Goal: Task Accomplishment & Management: Use online tool/utility

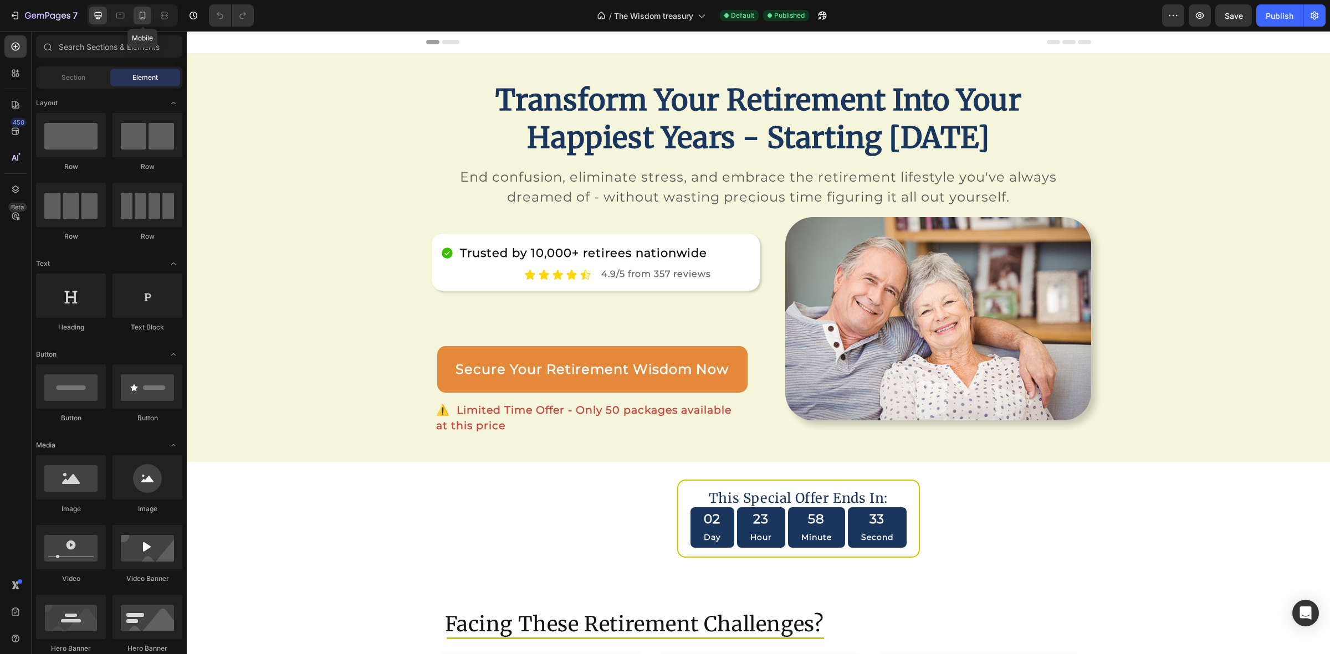
click at [139, 16] on icon at bounding box center [142, 15] width 11 height 11
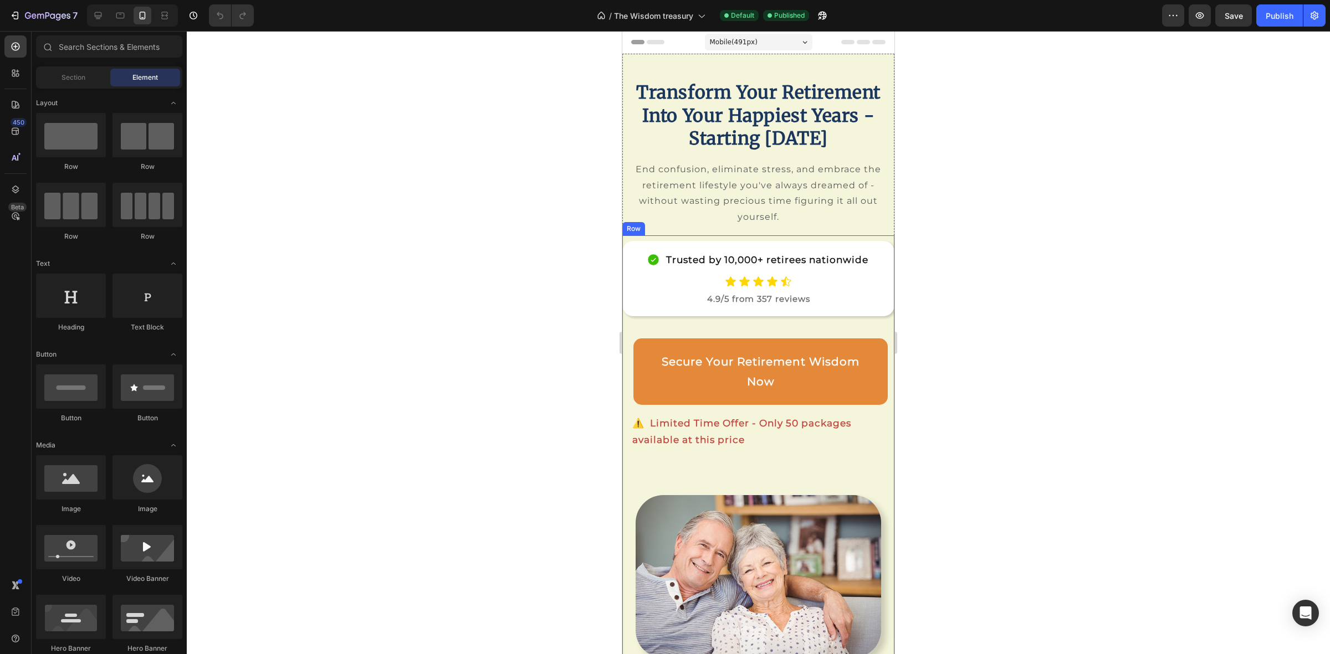
scroll to position [554, 0]
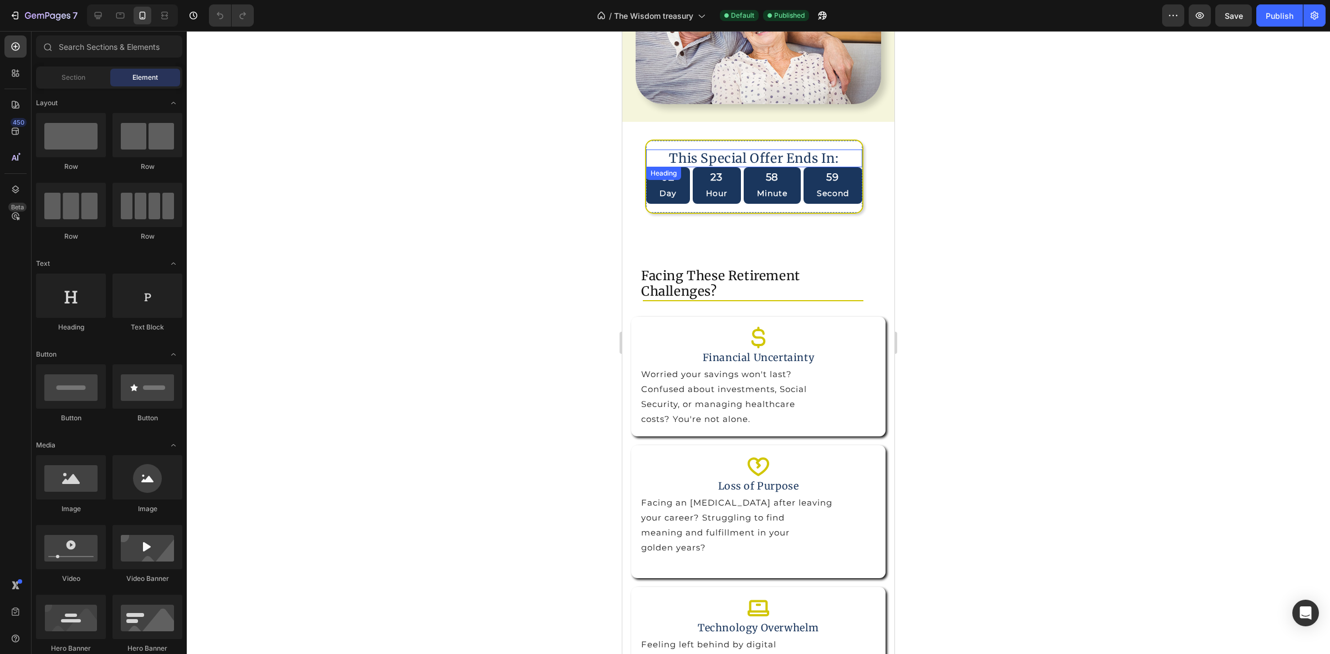
click at [779, 167] on h2 "This Special Offer Ends In:" at bounding box center [754, 159] width 172 height 18
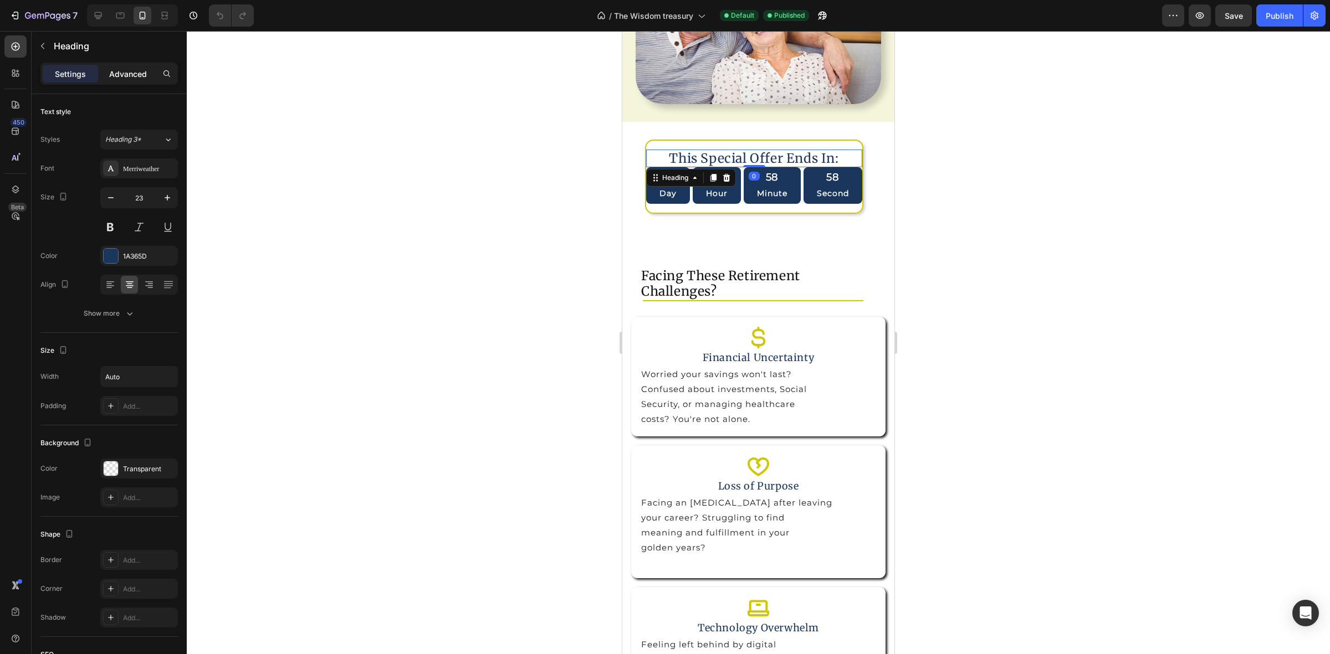
click at [126, 75] on p "Advanced" at bounding box center [128, 74] width 38 height 12
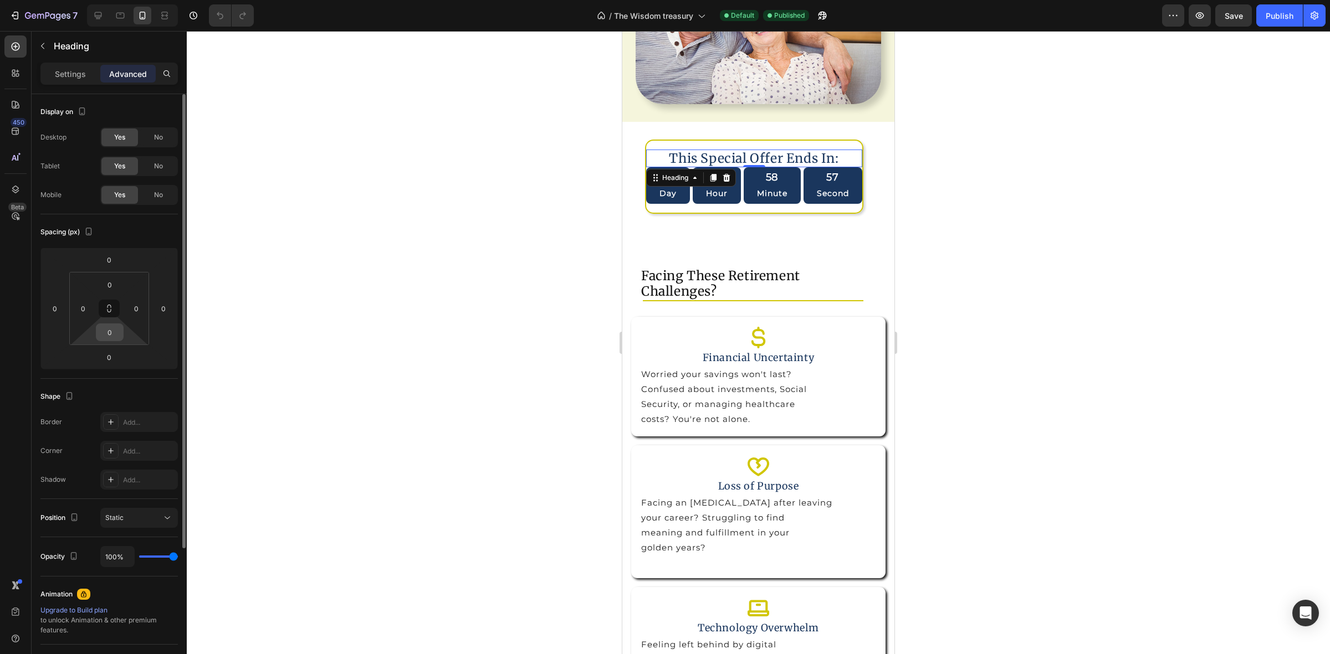
click at [117, 336] on input "0" at bounding box center [110, 332] width 22 height 17
type input "10"
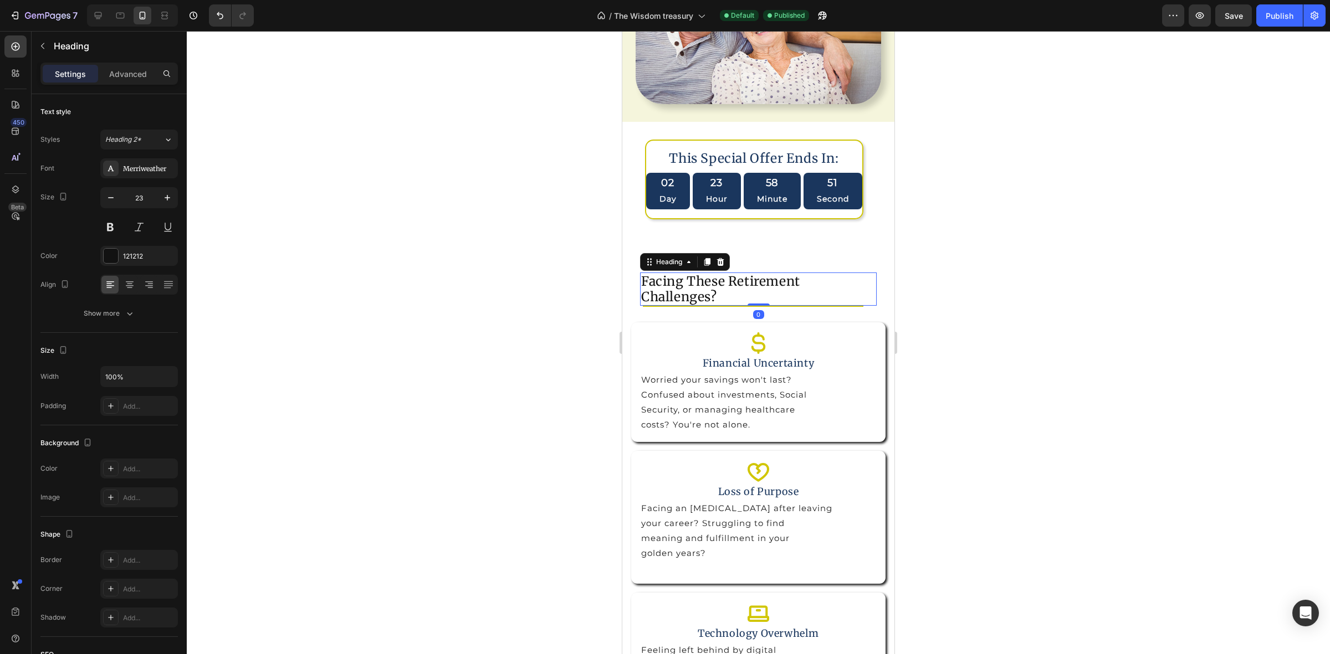
click at [668, 305] on h2 "Facing These Retirement Challenges?" at bounding box center [758, 289] width 237 height 33
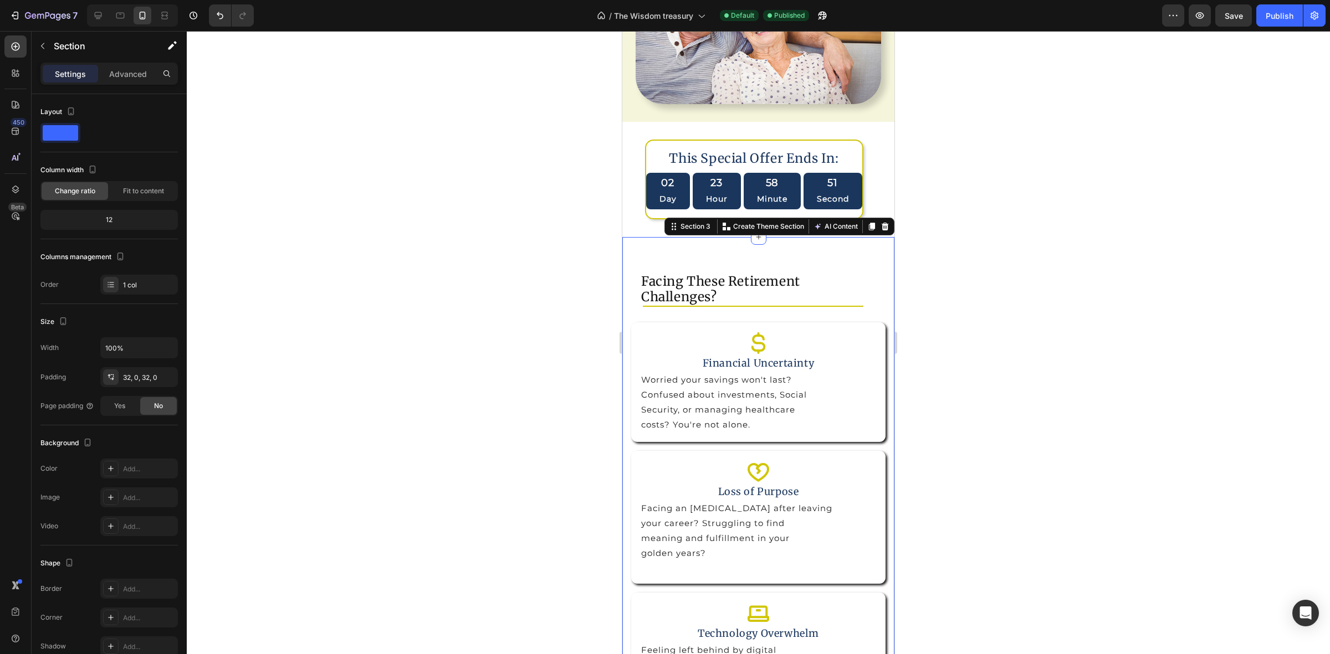
click at [682, 295] on h2 "Facing These Retirement Challenges?" at bounding box center [758, 289] width 237 height 33
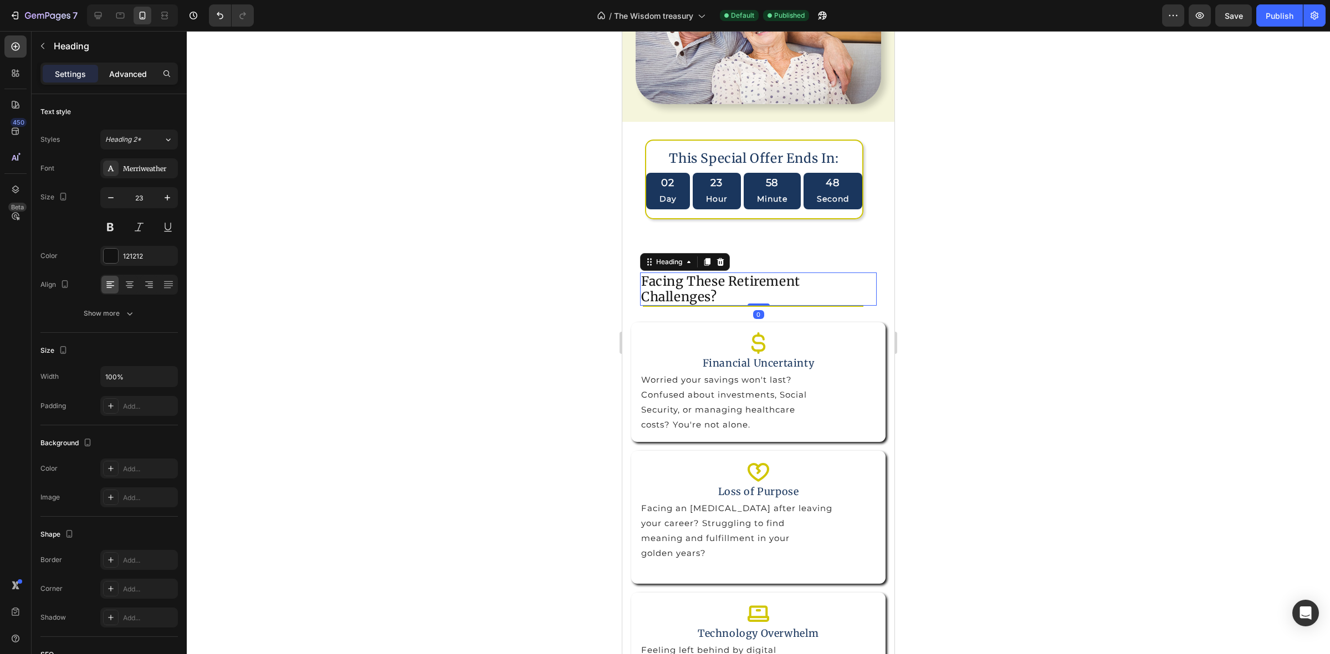
click at [134, 75] on p "Advanced" at bounding box center [128, 74] width 38 height 12
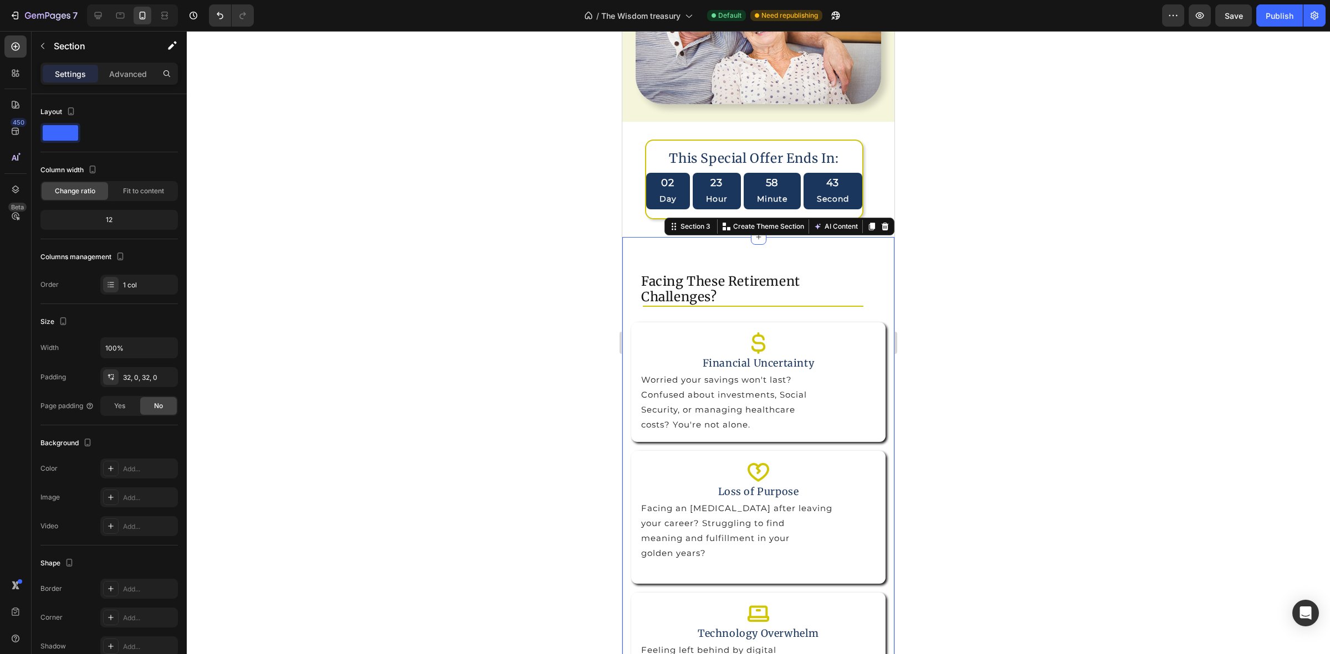
click at [121, 72] on p "Advanced" at bounding box center [128, 74] width 38 height 12
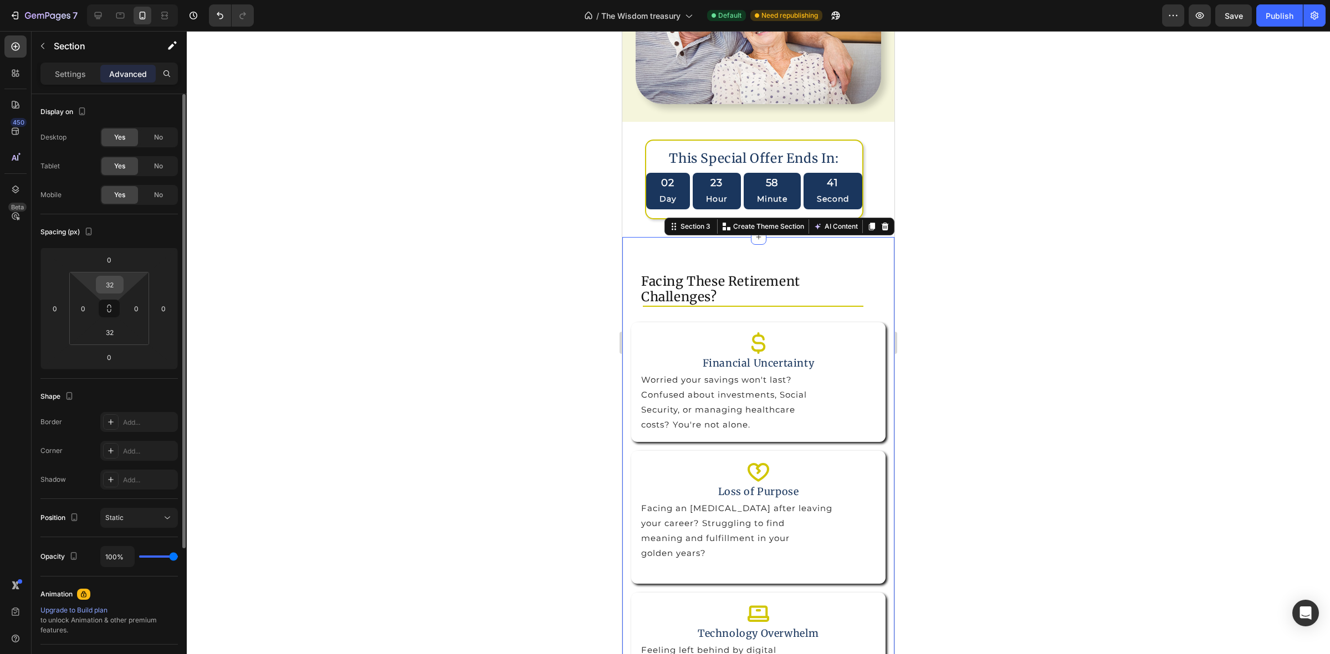
click at [116, 286] on input "32" at bounding box center [110, 284] width 22 height 17
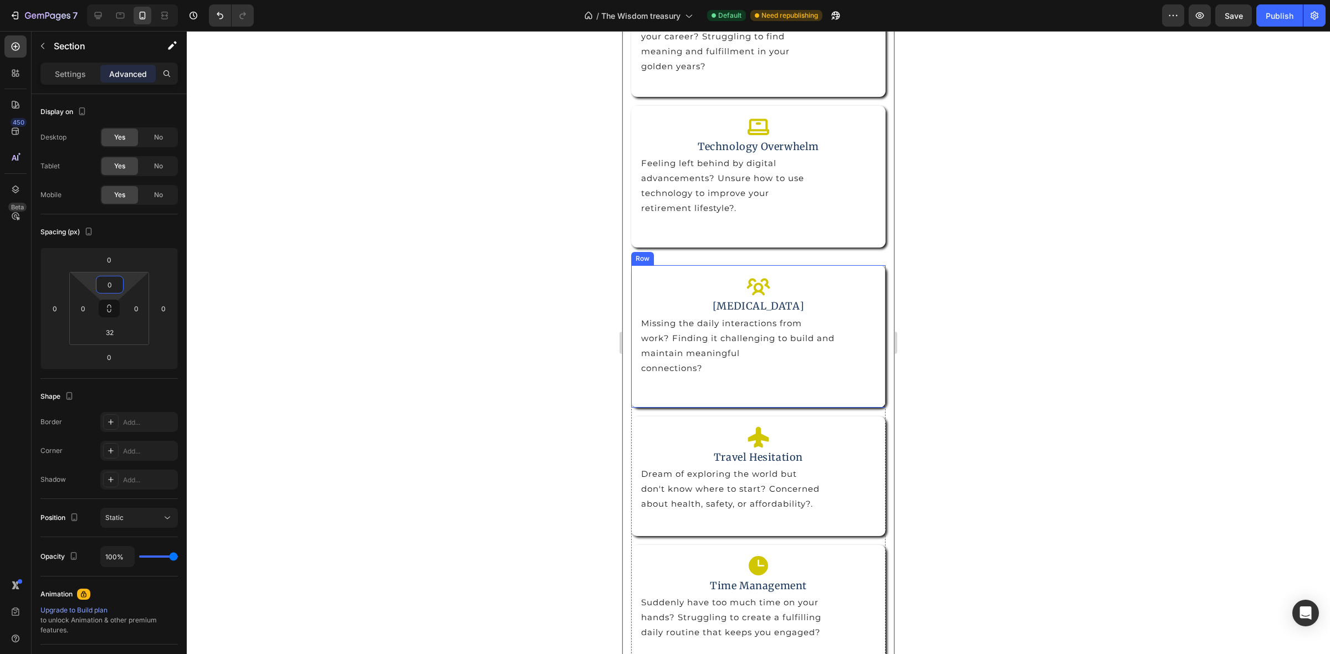
scroll to position [1385, 0]
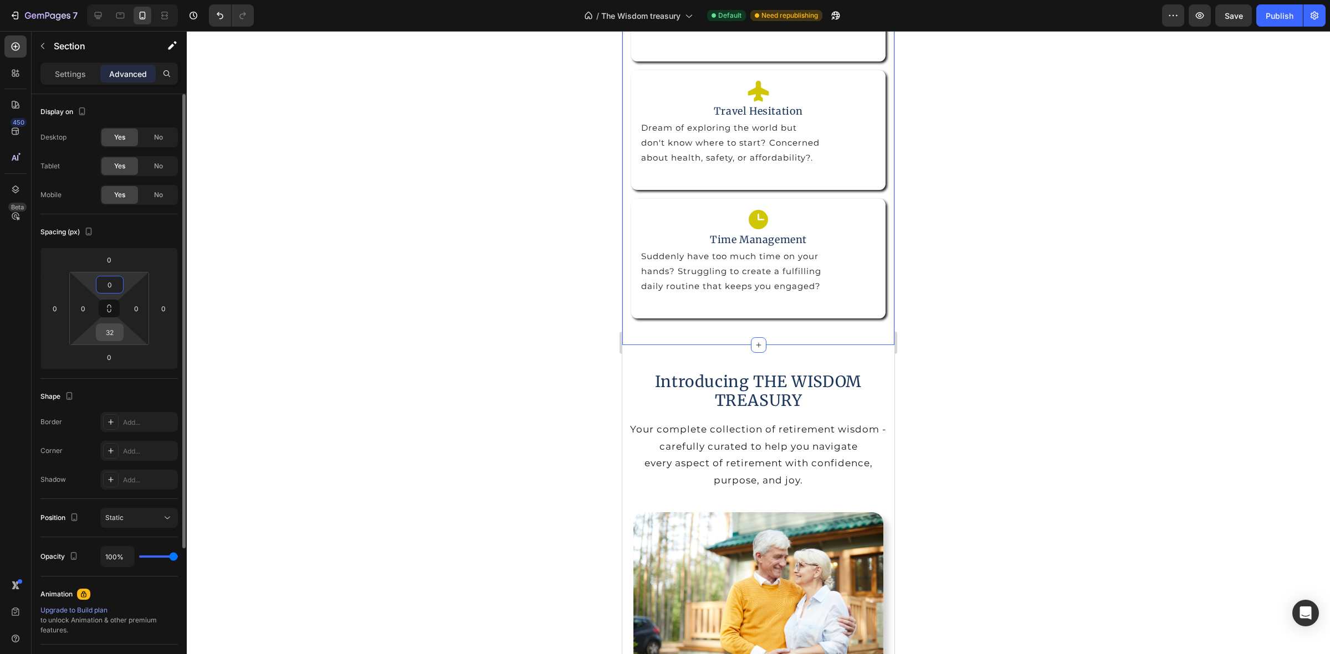
type input "0"
click at [110, 336] on input "32" at bounding box center [110, 332] width 22 height 17
type input "0"
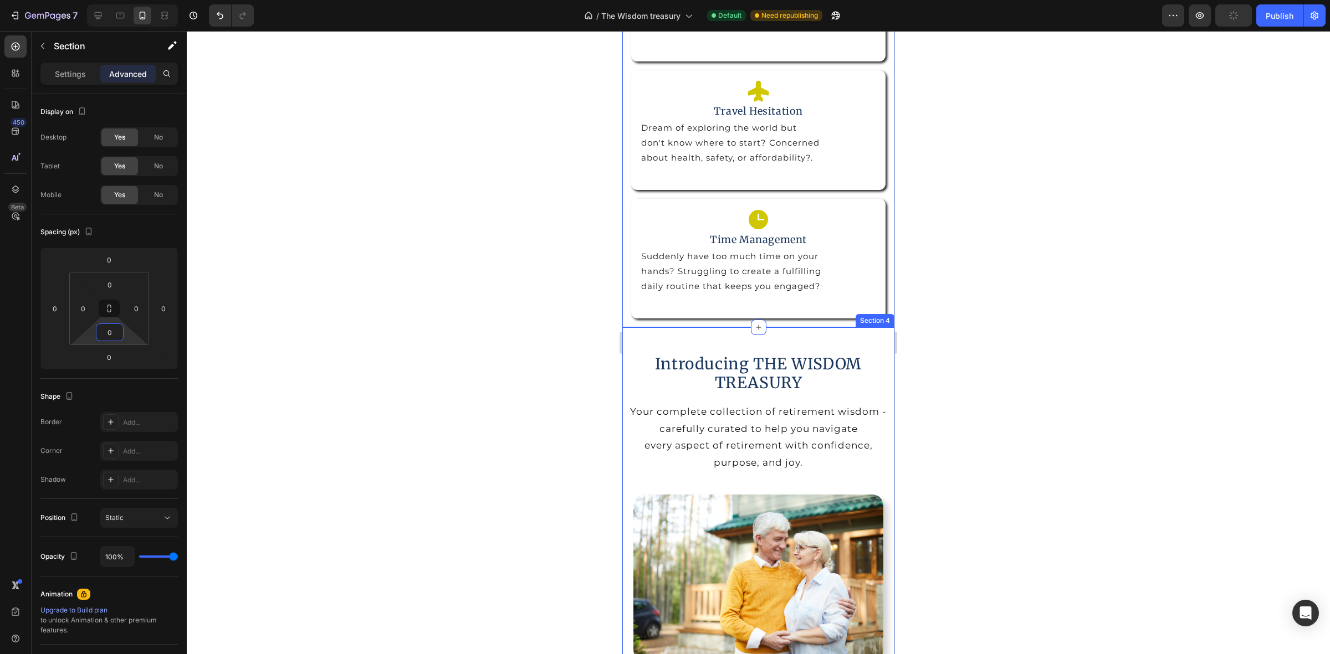
click at [704, 346] on div "Introducing THE WISDOM TREASURY Heading Row" at bounding box center [758, 373] width 272 height 57
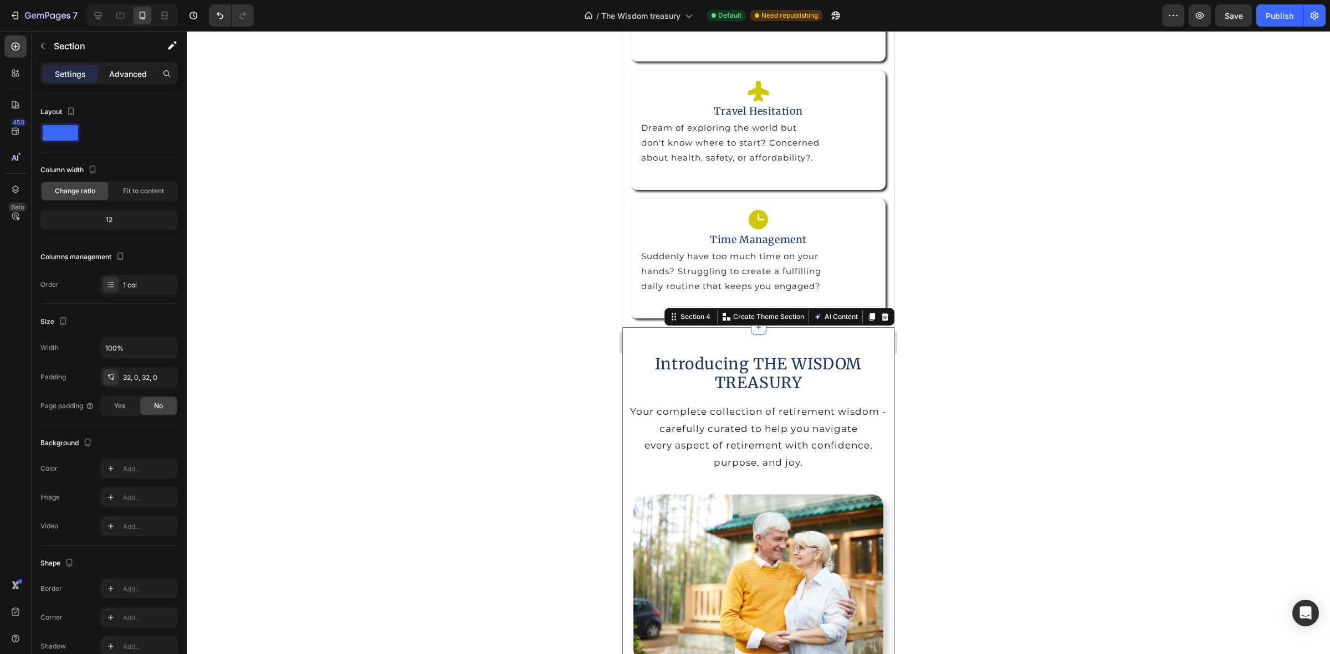
click at [139, 73] on p "Advanced" at bounding box center [128, 74] width 38 height 12
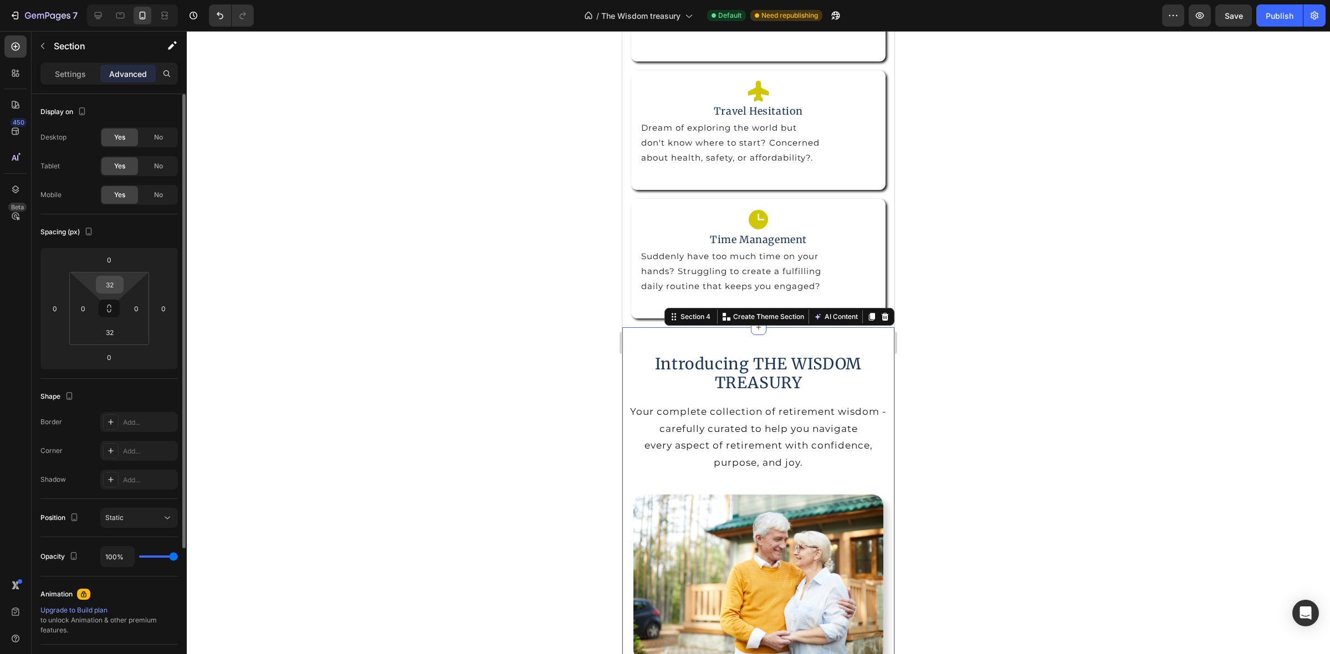
click at [112, 292] on input "32" at bounding box center [110, 284] width 22 height 17
type input "0"
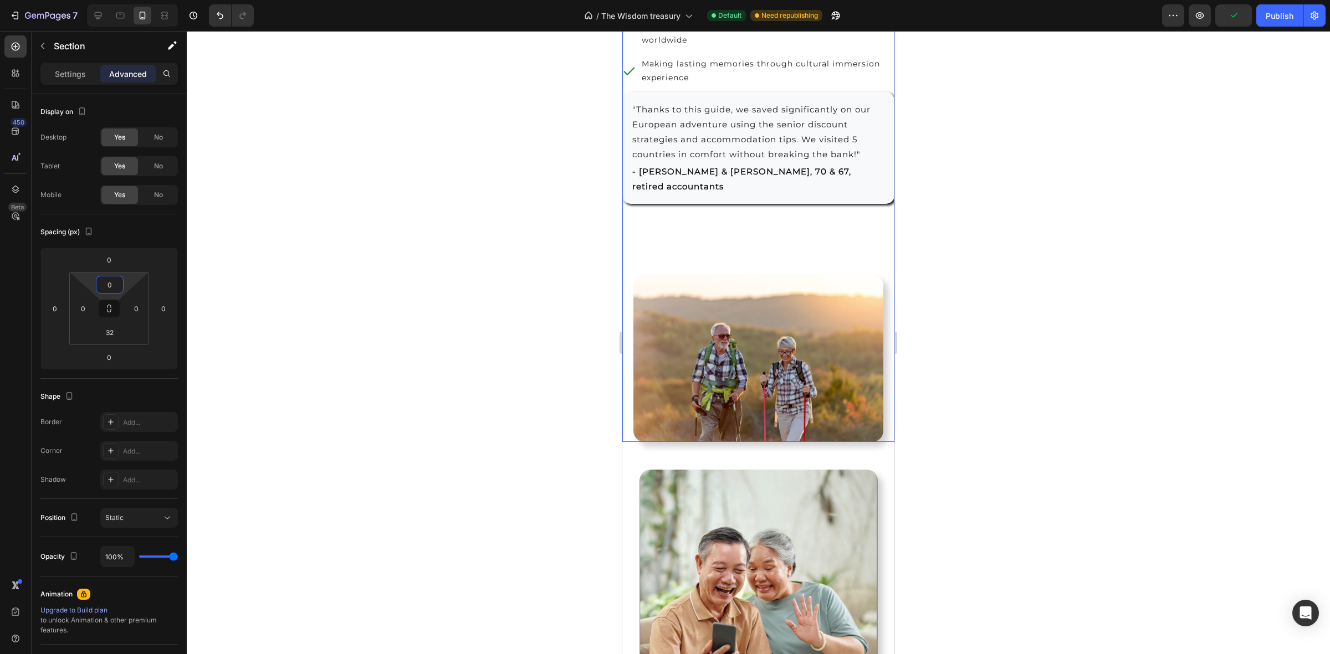
scroll to position [2840, 0]
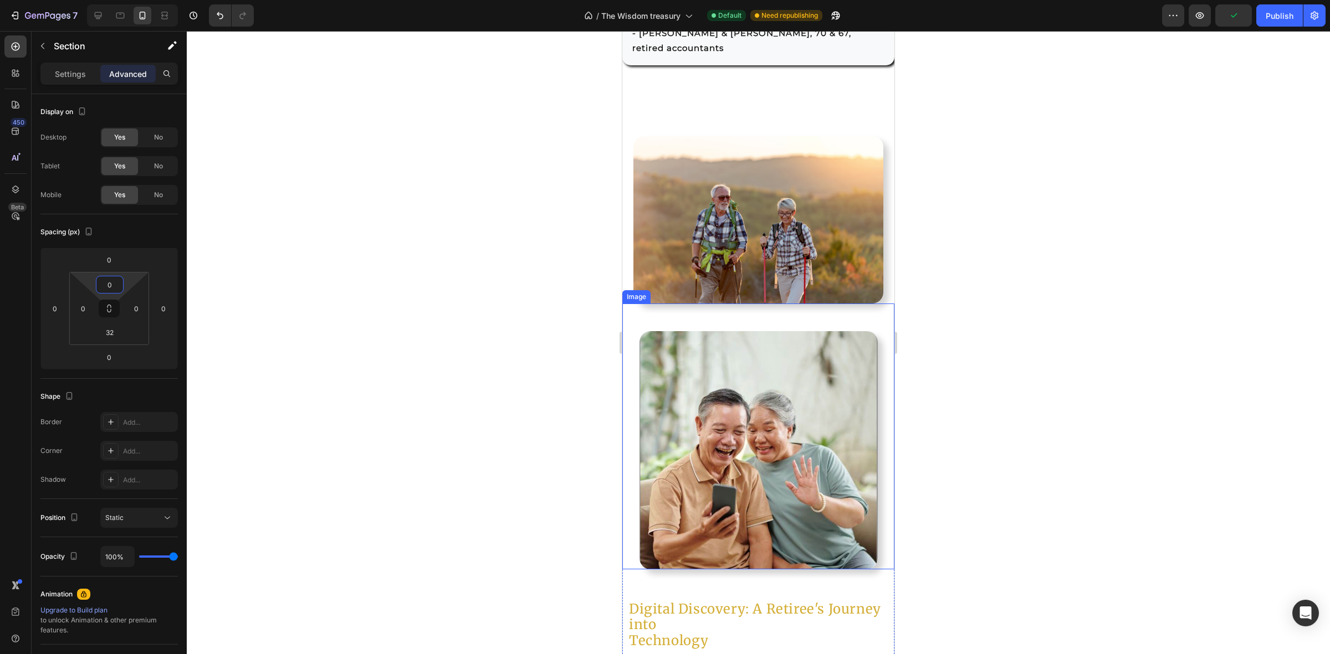
click at [751, 366] on img at bounding box center [758, 450] width 238 height 238
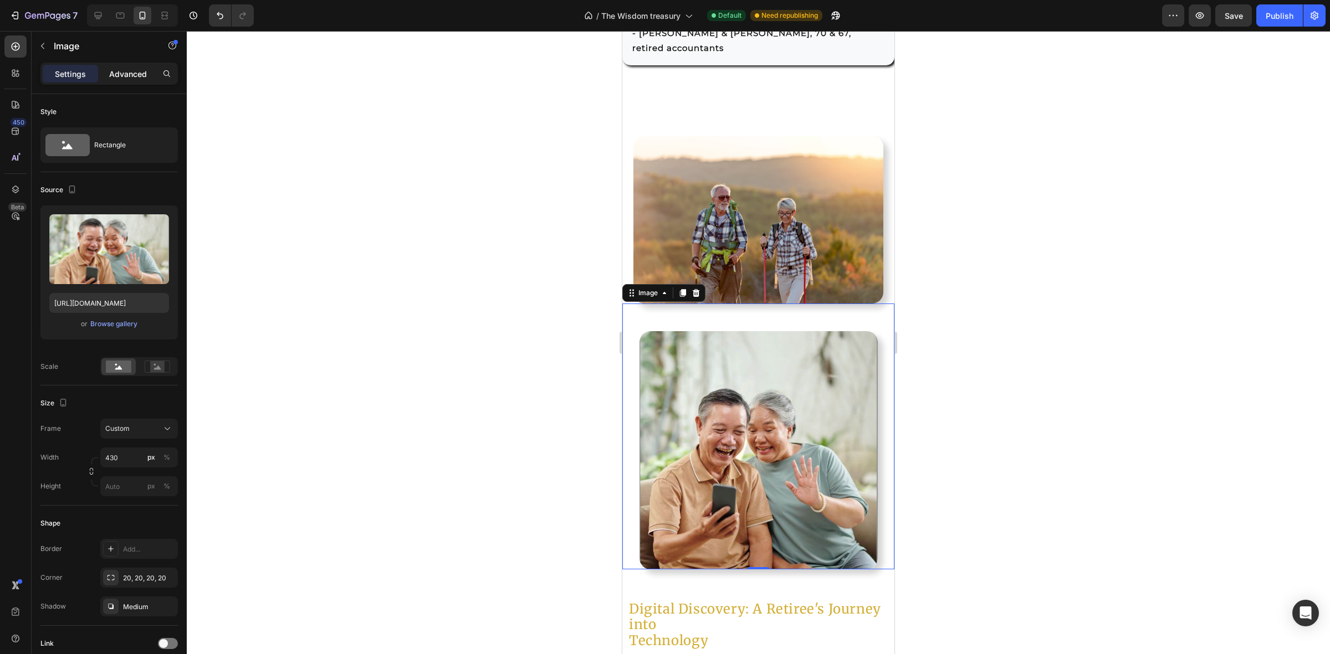
click at [126, 70] on p "Advanced" at bounding box center [128, 74] width 38 height 12
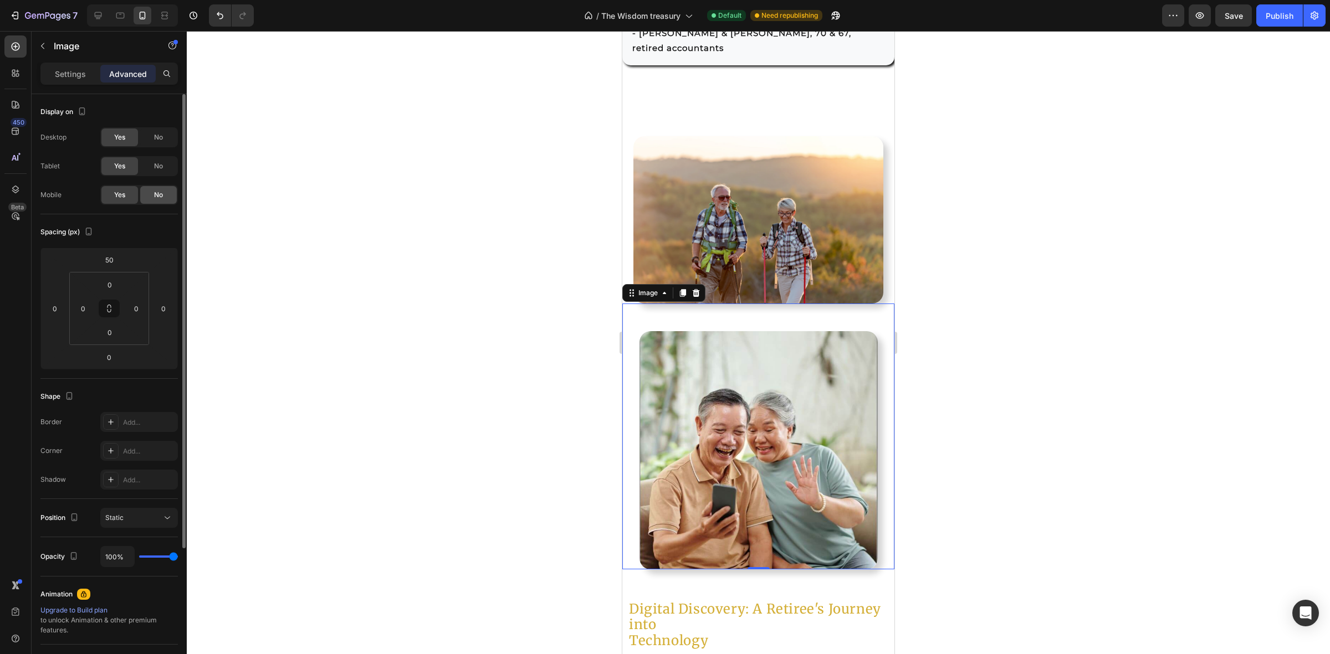
click at [158, 193] on span "No" at bounding box center [158, 195] width 9 height 10
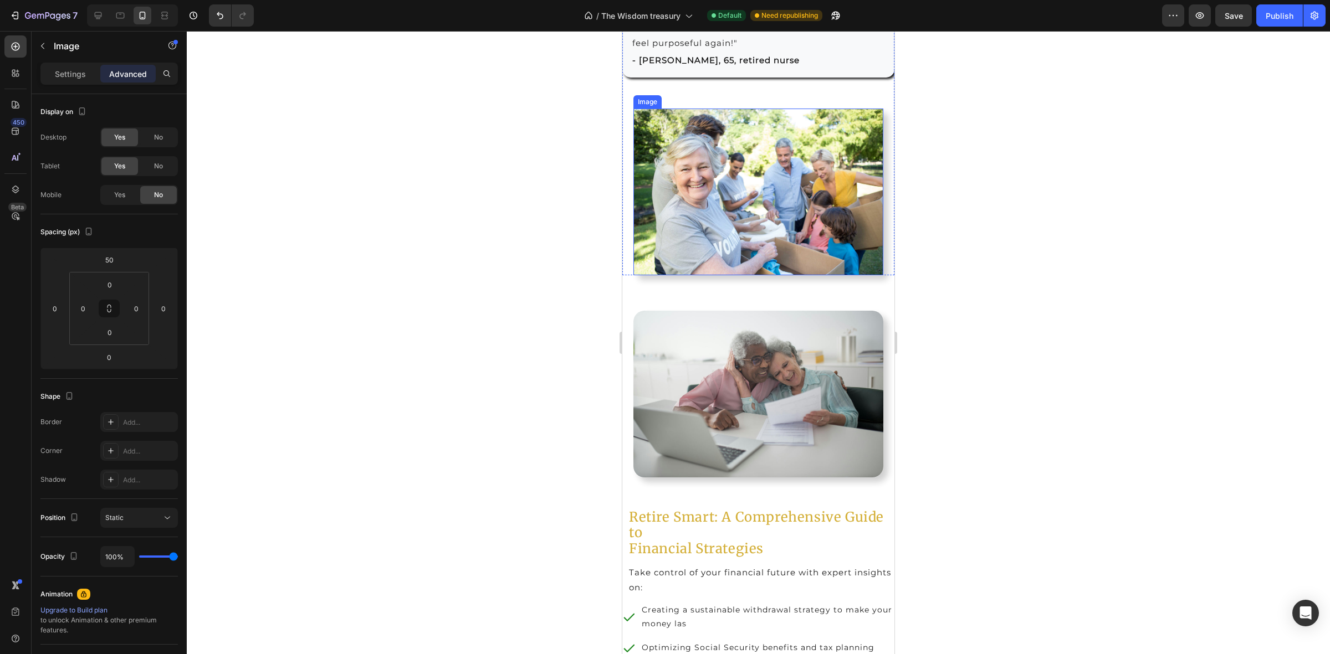
scroll to position [3948, 0]
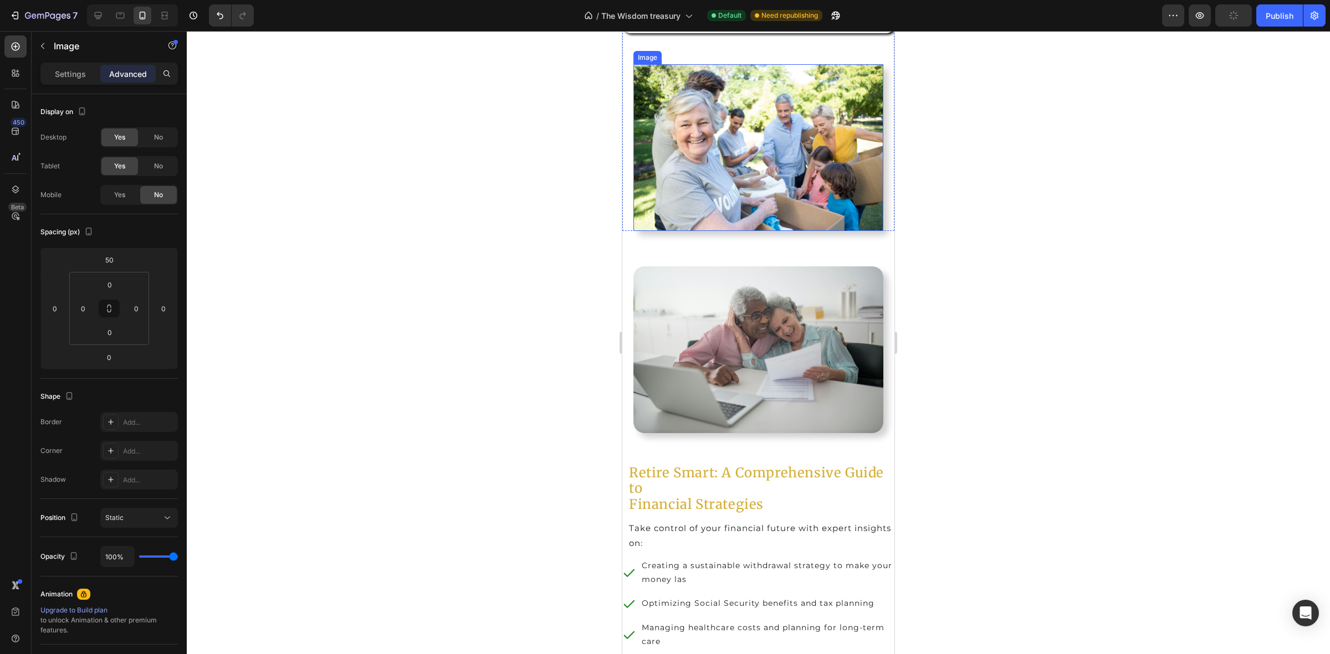
click at [772, 198] on img at bounding box center [758, 147] width 250 height 167
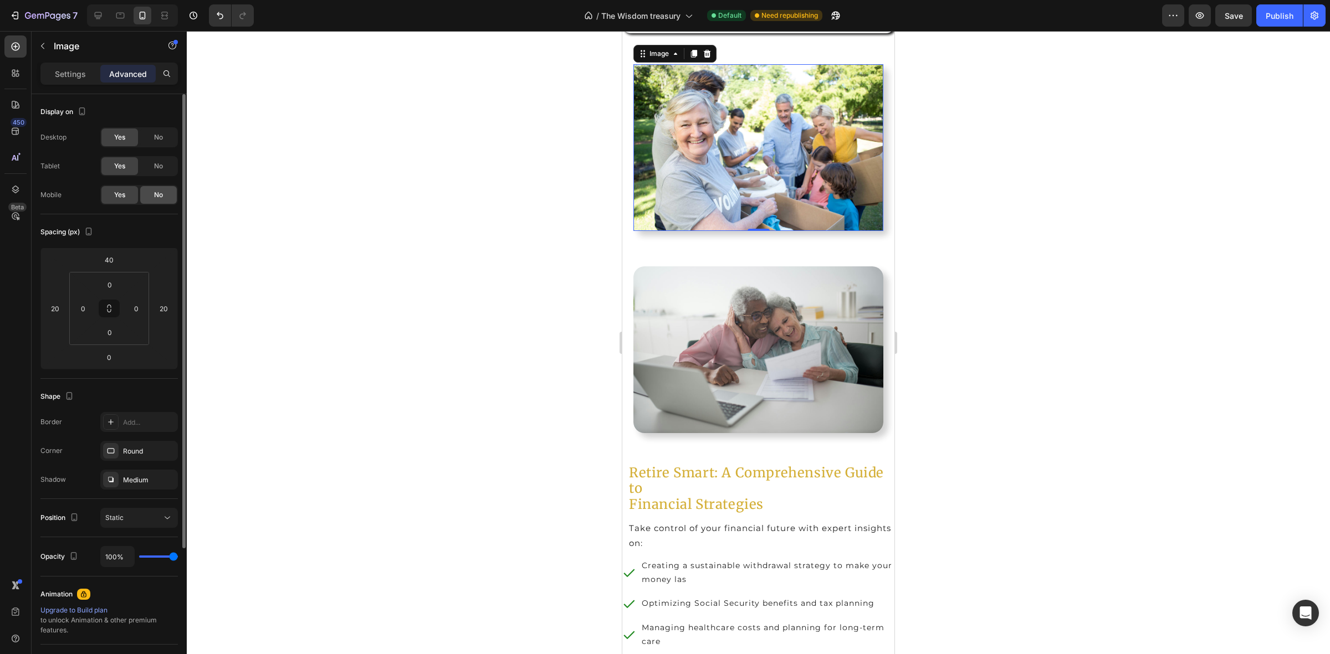
click at [163, 194] on div "No" at bounding box center [158, 195] width 37 height 18
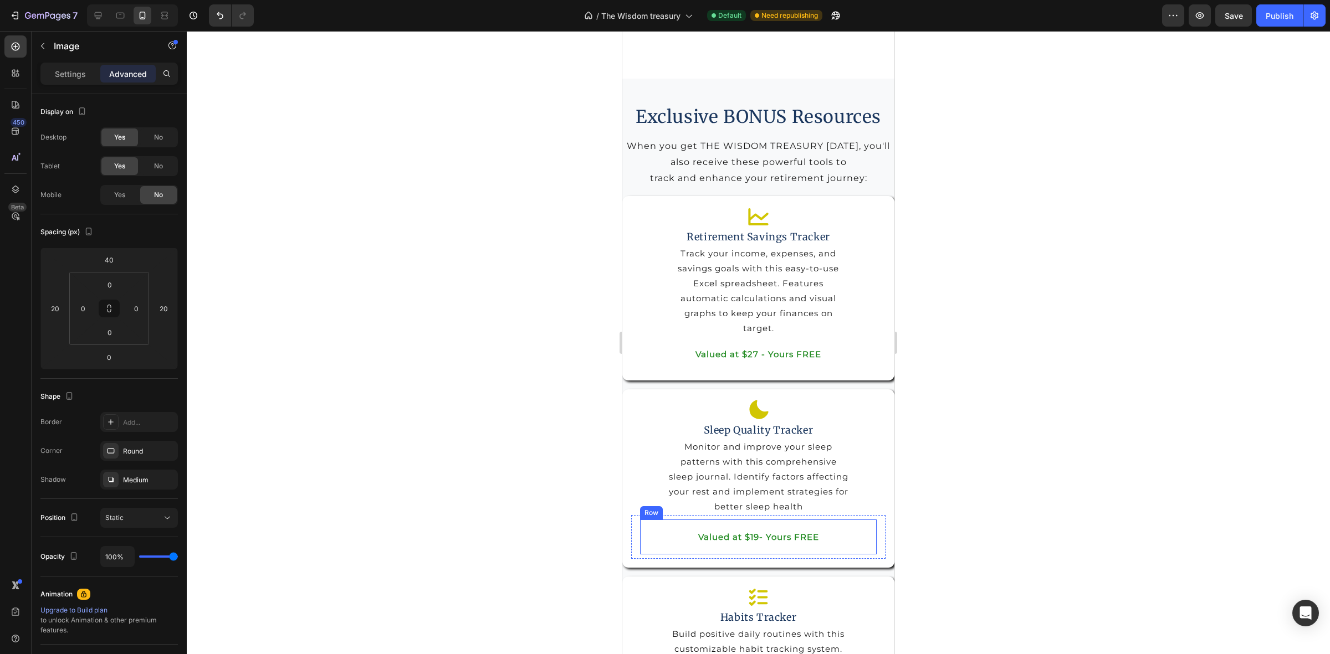
scroll to position [4345, 0]
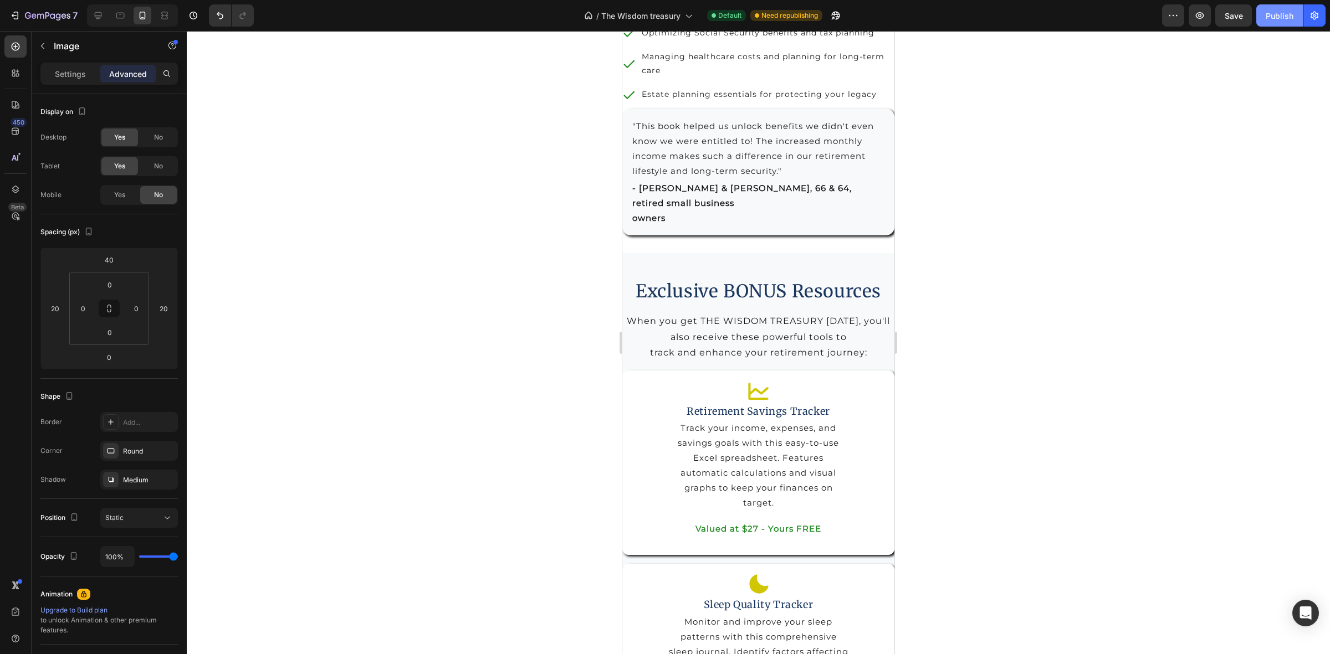
click at [1270, 19] on div "Publish" at bounding box center [1279, 16] width 28 height 12
click at [760, 261] on div "Exclusive BONUS Resources Heading Row When you get THE WISDOM TREASURY [DATE], …" at bounding box center [758, 607] width 272 height 708
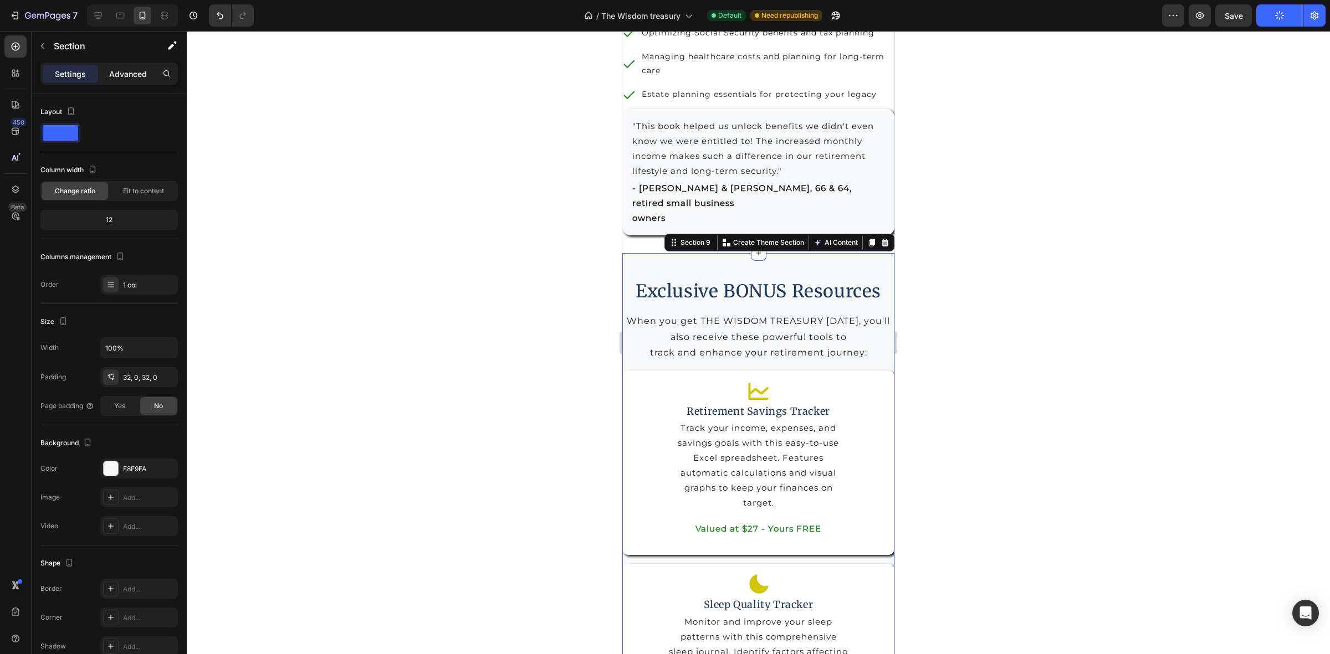
click at [125, 70] on p "Advanced" at bounding box center [128, 74] width 38 height 12
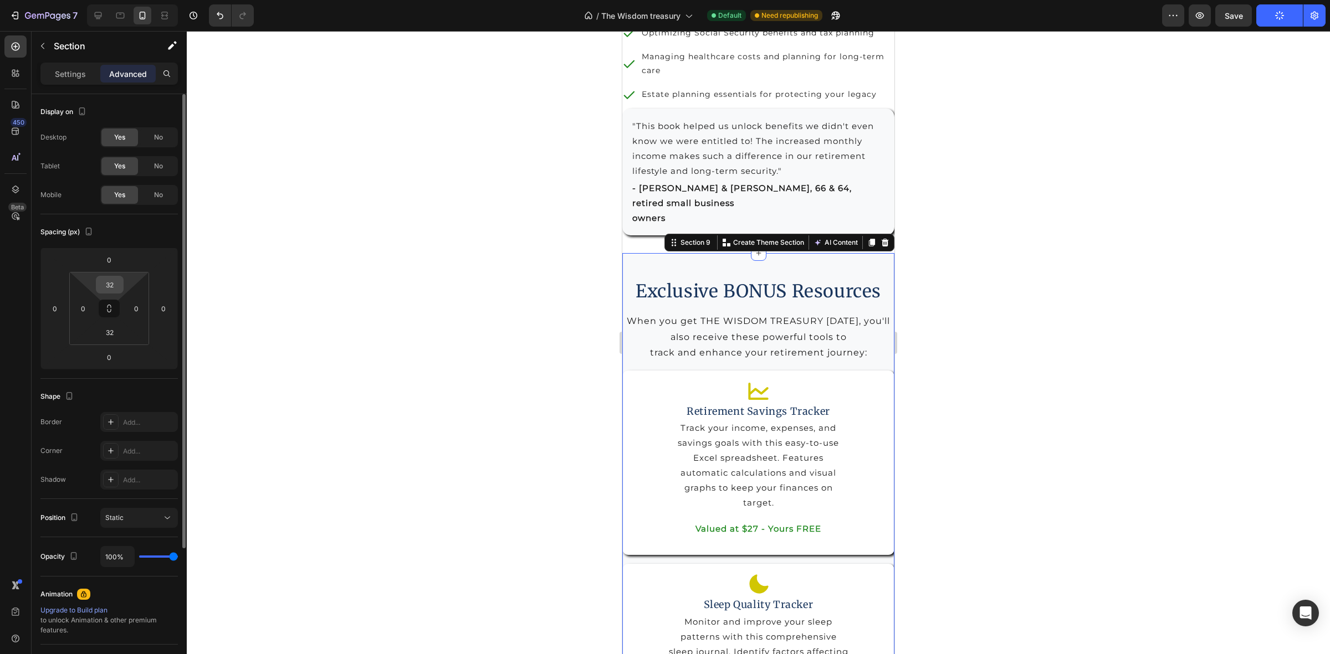
click at [109, 288] on input "32" at bounding box center [110, 284] width 22 height 17
type input "0"
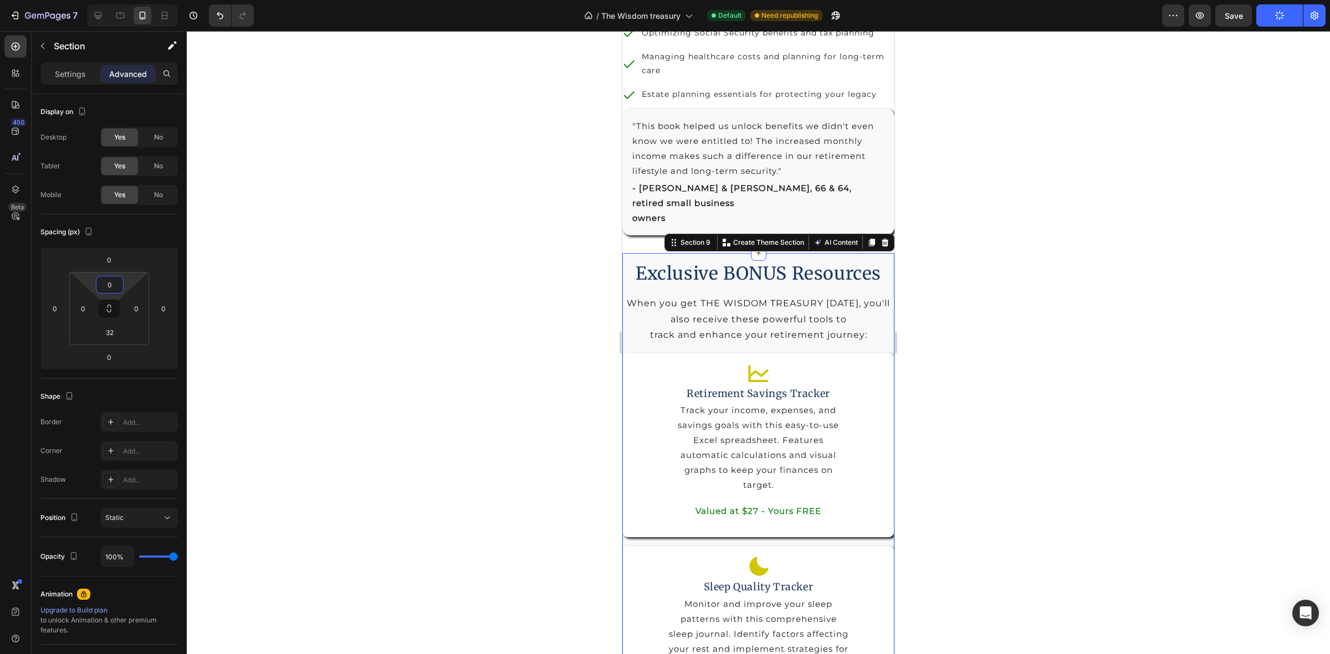
click at [1059, 298] on div at bounding box center [758, 342] width 1143 height 623
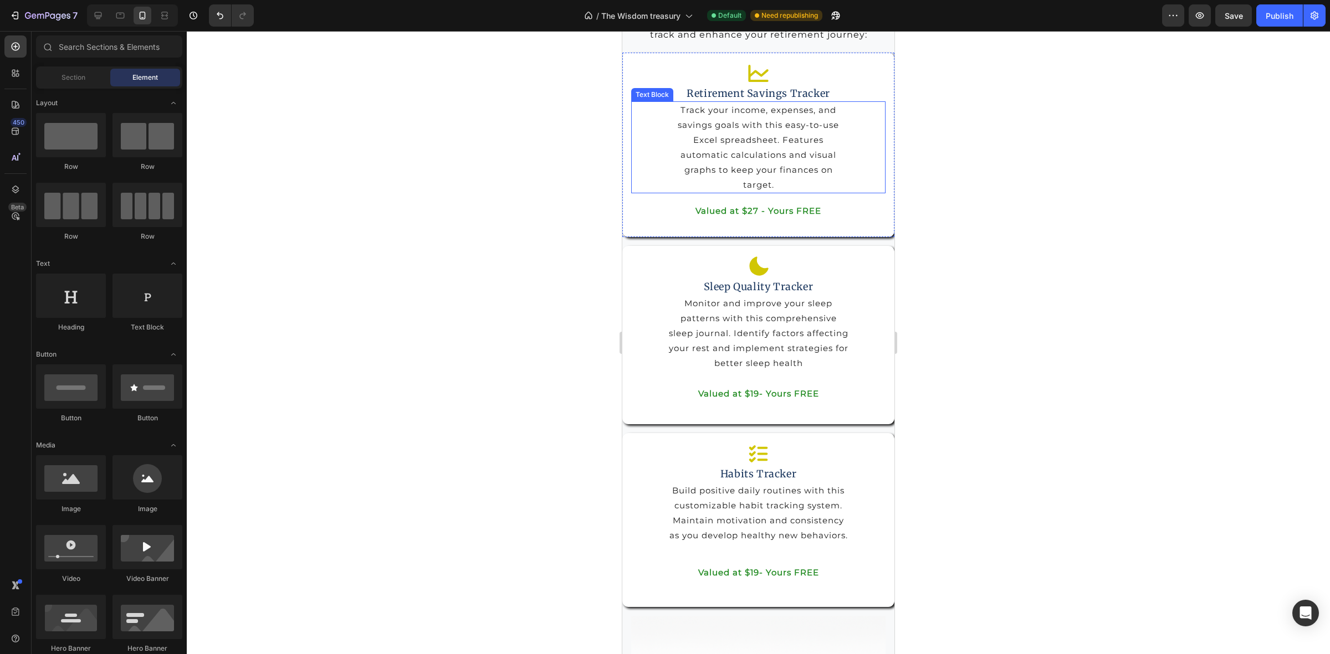
scroll to position [4649, 0]
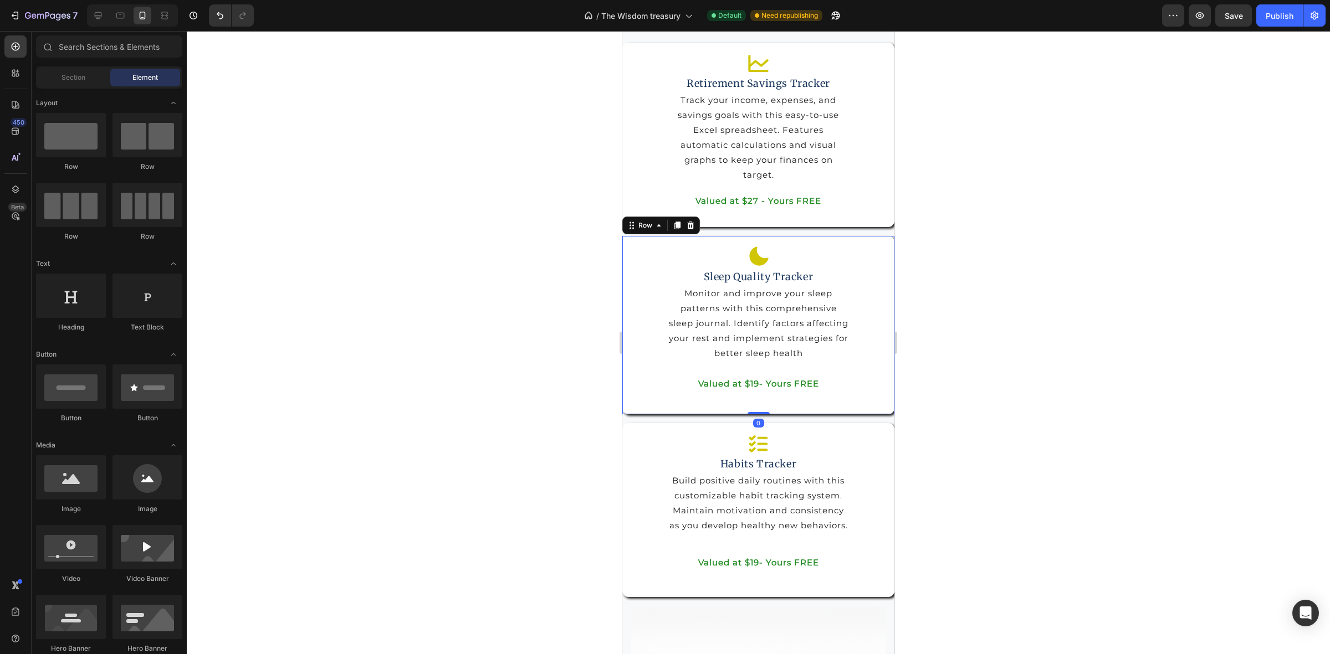
click at [877, 414] on div "Icon Sleep Quality Tracker Heading Monitor and improve your sleep patterns with…" at bounding box center [758, 325] width 272 height 178
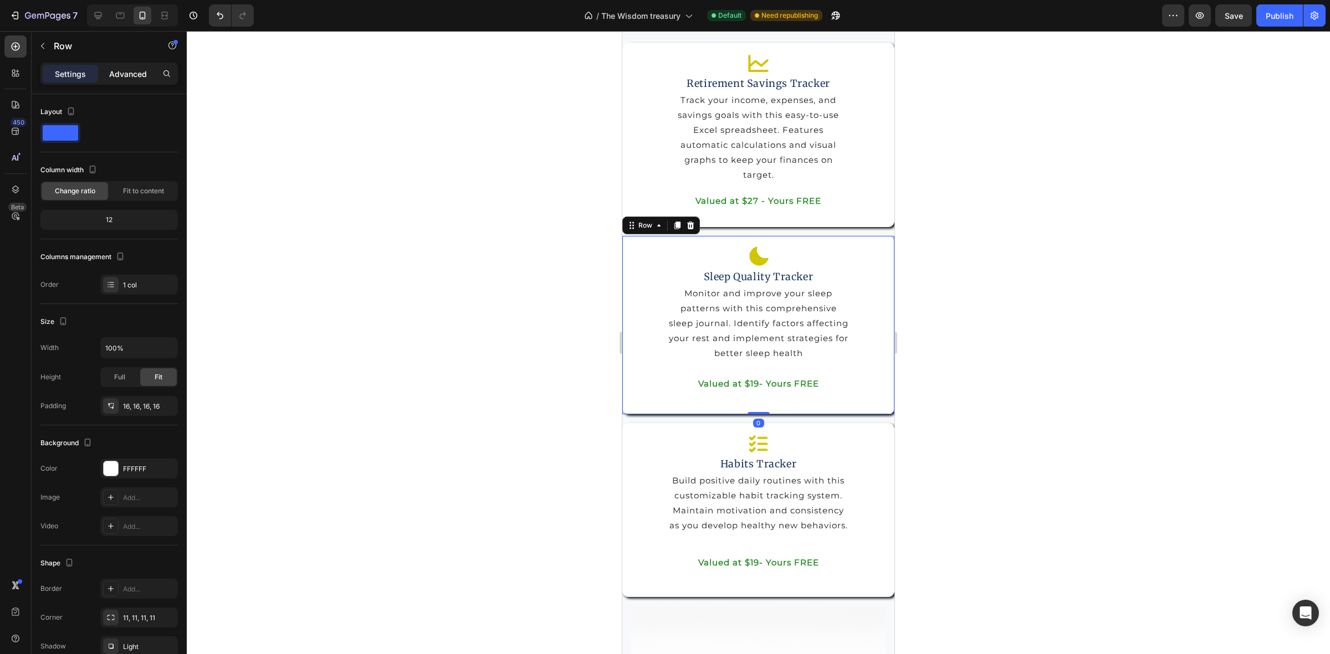
click at [131, 70] on p "Advanced" at bounding box center [128, 74] width 38 height 12
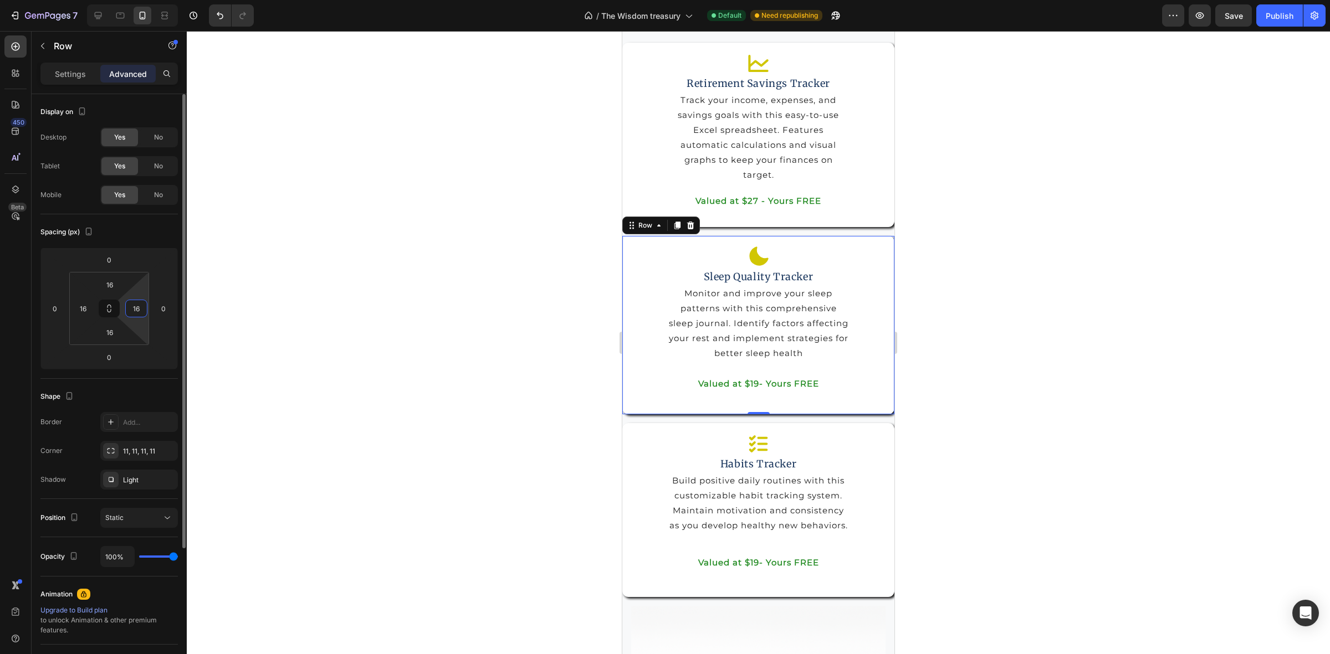
click at [137, 314] on input "16" at bounding box center [136, 308] width 17 height 17
click at [214, 14] on icon "Undo/Redo" at bounding box center [219, 15] width 11 height 11
click at [214, 16] on icon "Undo/Redo" at bounding box center [219, 15] width 11 height 11
type input "16"
click at [978, 370] on div at bounding box center [758, 342] width 1143 height 623
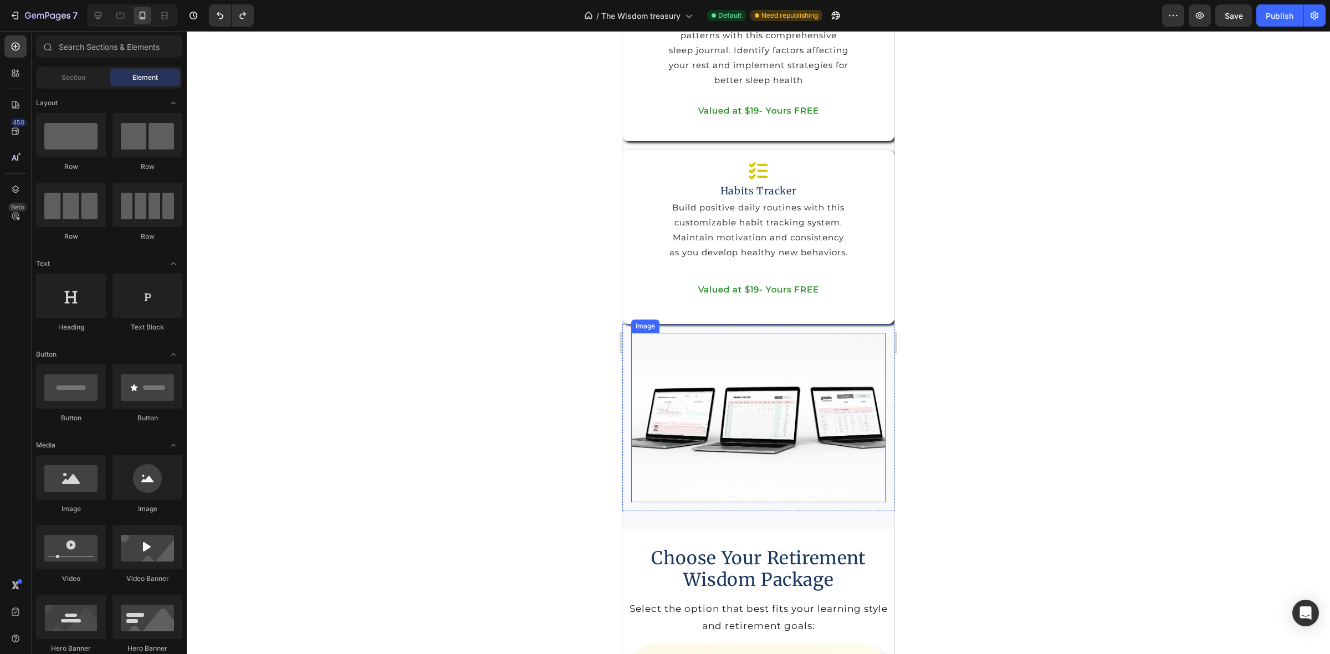
scroll to position [4926, 0]
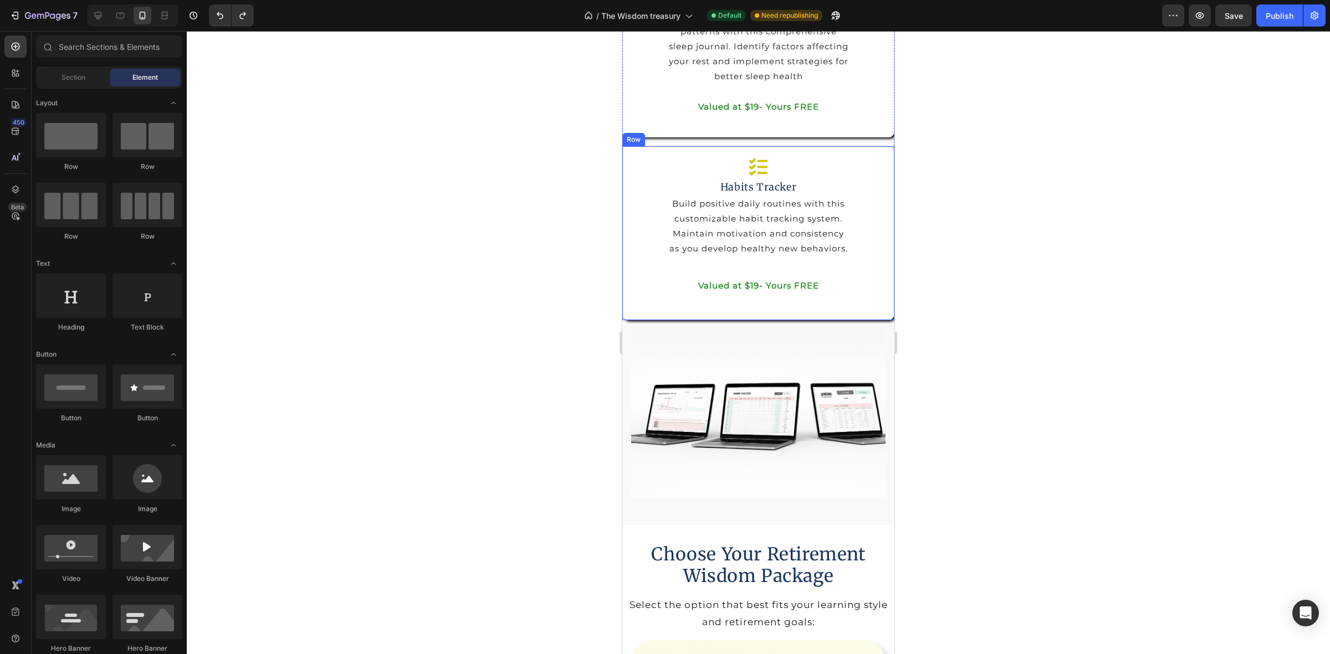
click at [874, 320] on div "Icon Habits Tracker Heading Build positive daily routines with this customizabl…" at bounding box center [758, 233] width 272 height 174
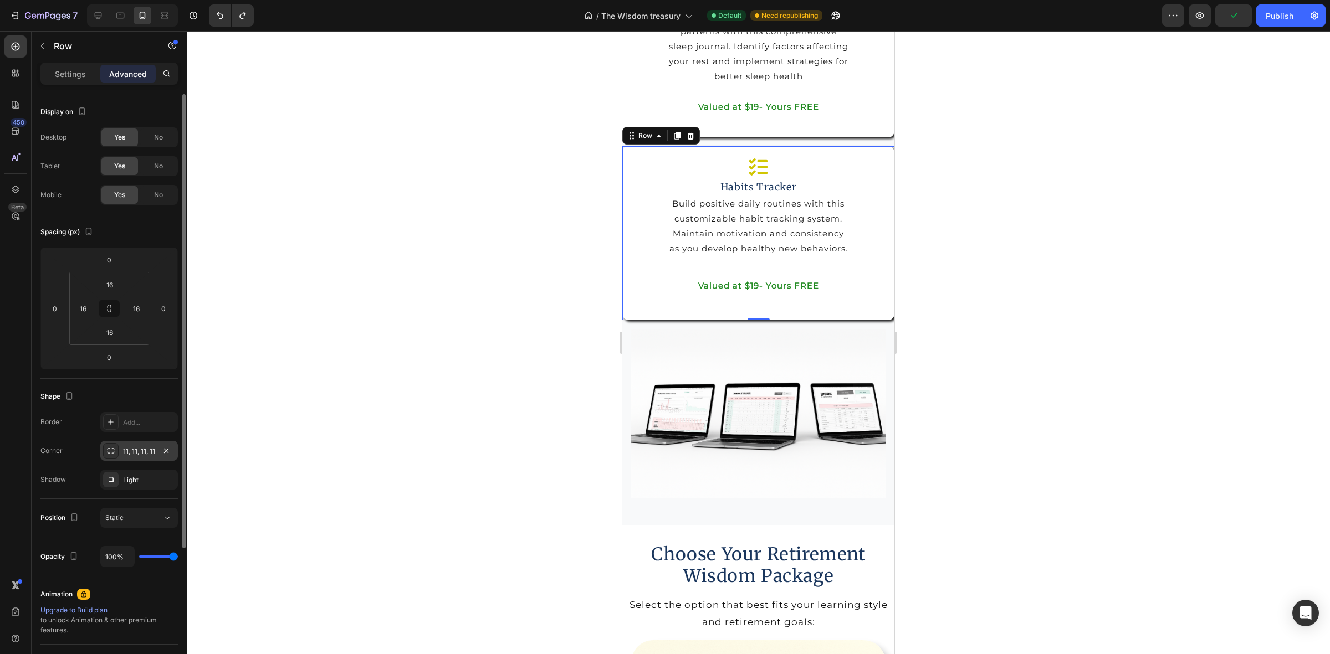
click at [131, 453] on div "11, 11, 11, 11" at bounding box center [139, 452] width 32 height 10
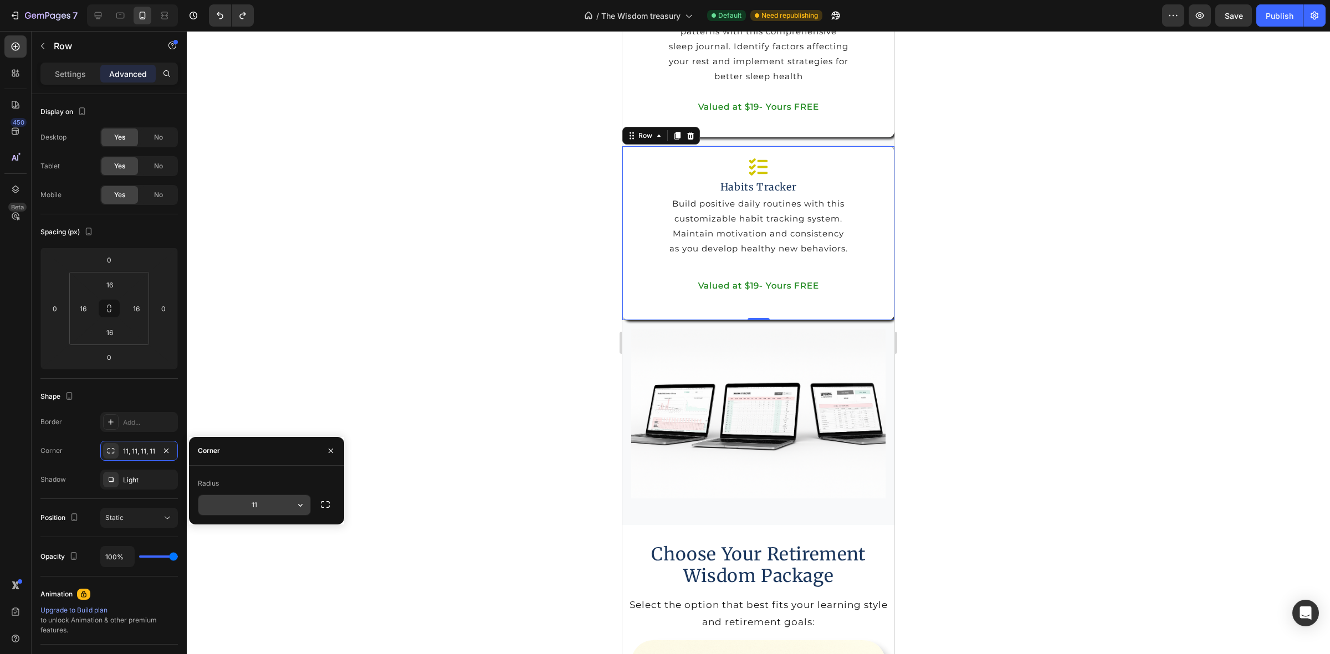
click at [261, 501] on input "11" at bounding box center [254, 505] width 112 height 20
type input "50"
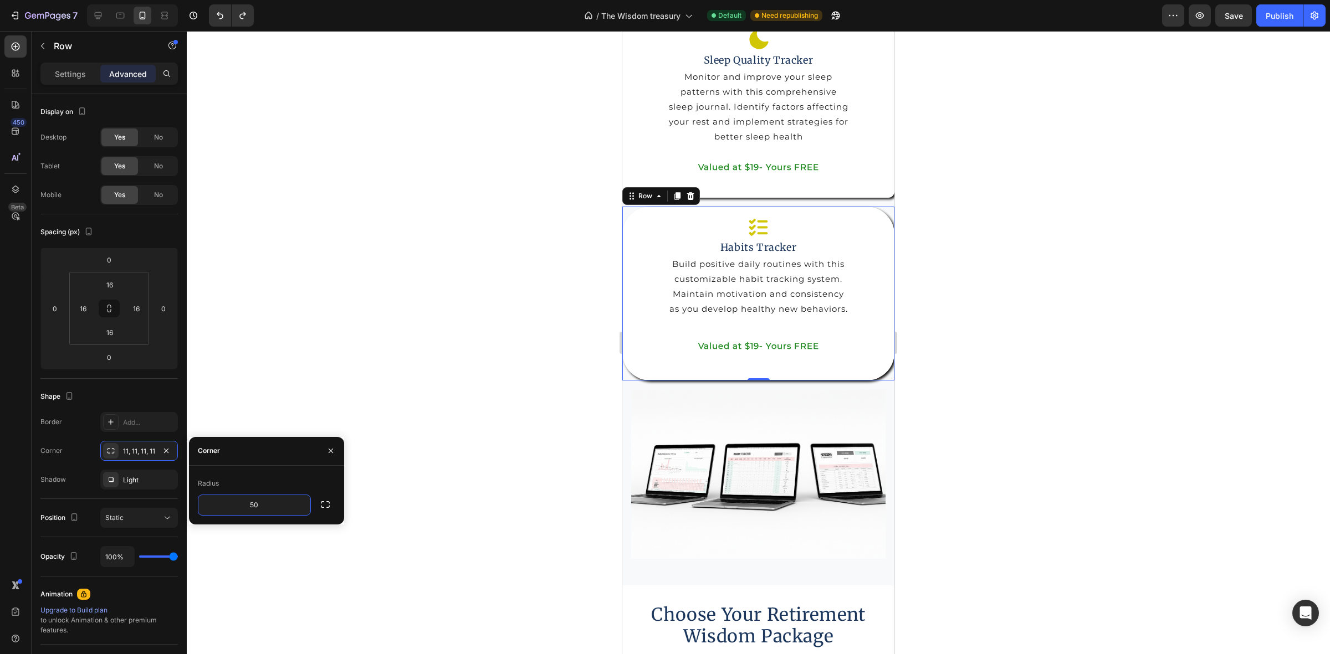
scroll to position [4787, 0]
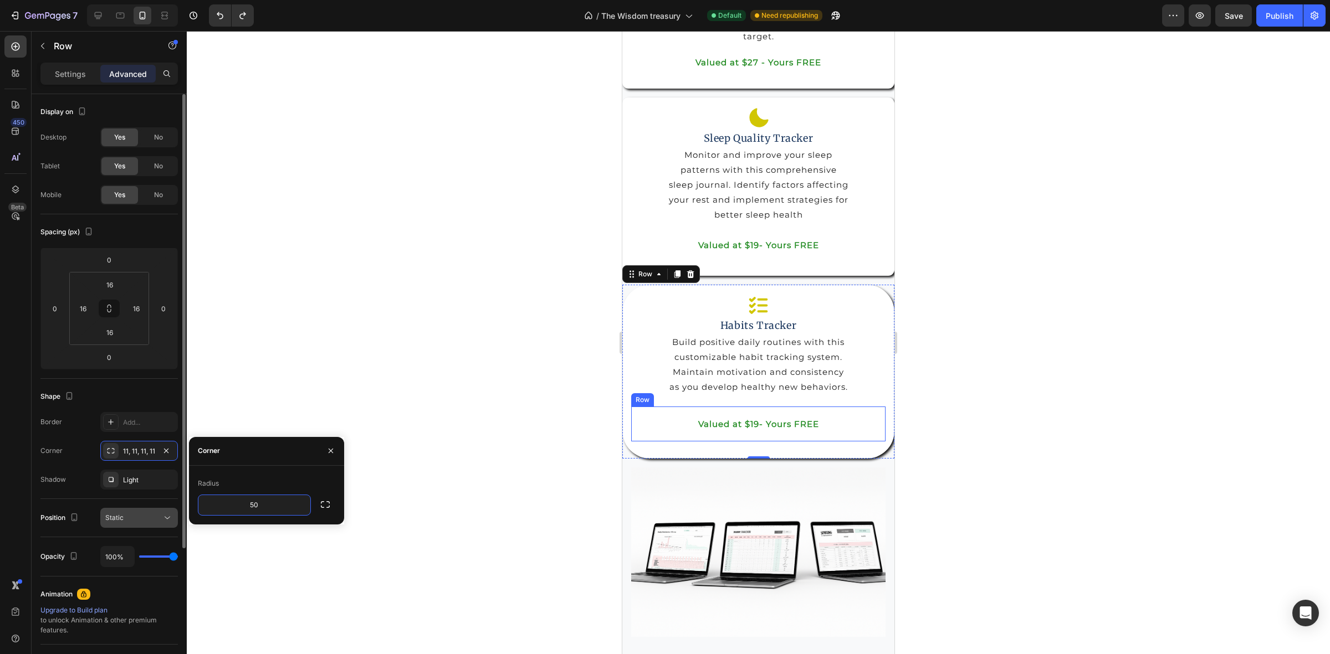
click at [147, 516] on div "Static" at bounding box center [133, 518] width 57 height 10
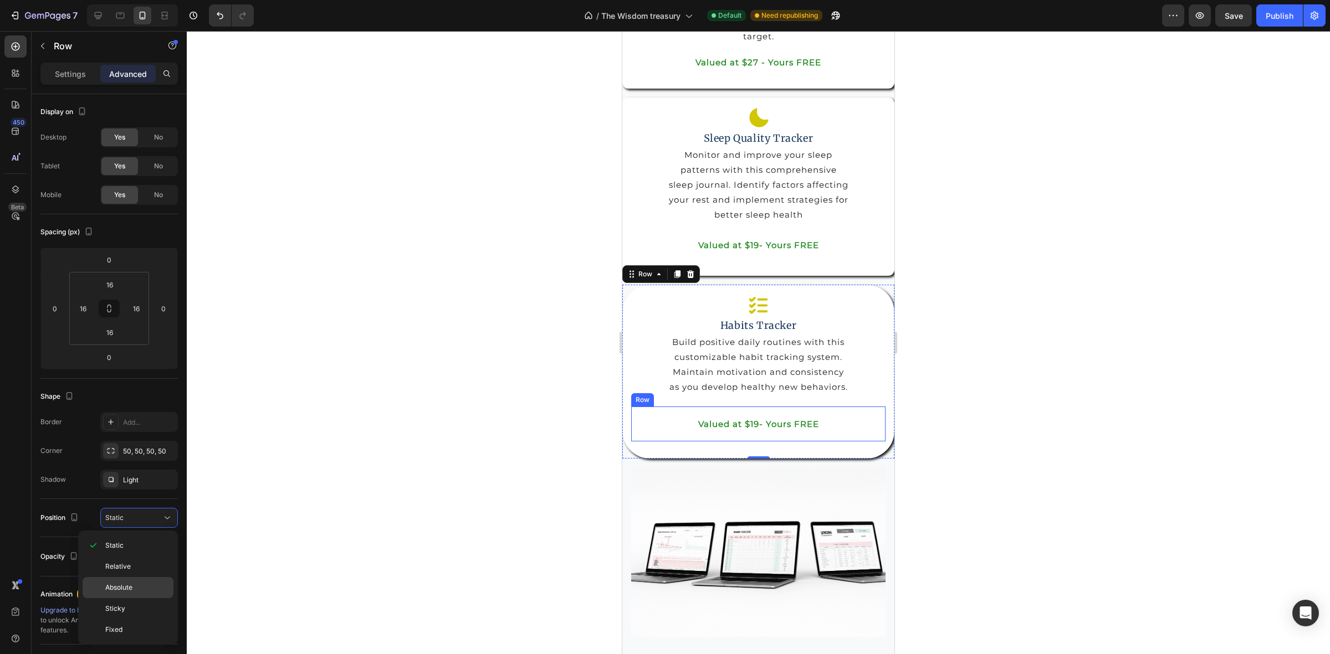
click at [131, 583] on span "Absolute" at bounding box center [118, 588] width 27 height 10
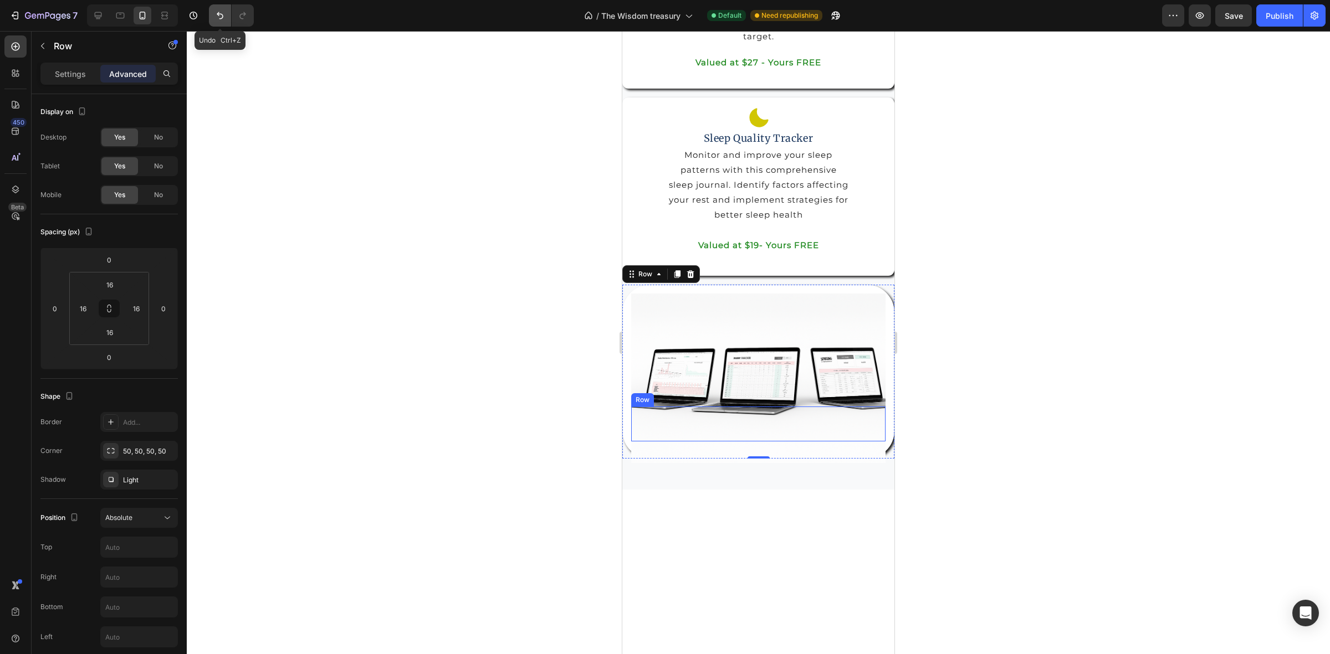
click at [214, 15] on icon "Undo/Redo" at bounding box center [219, 15] width 11 height 11
click at [219, 17] on icon "Undo/Redo" at bounding box center [219, 15] width 11 height 11
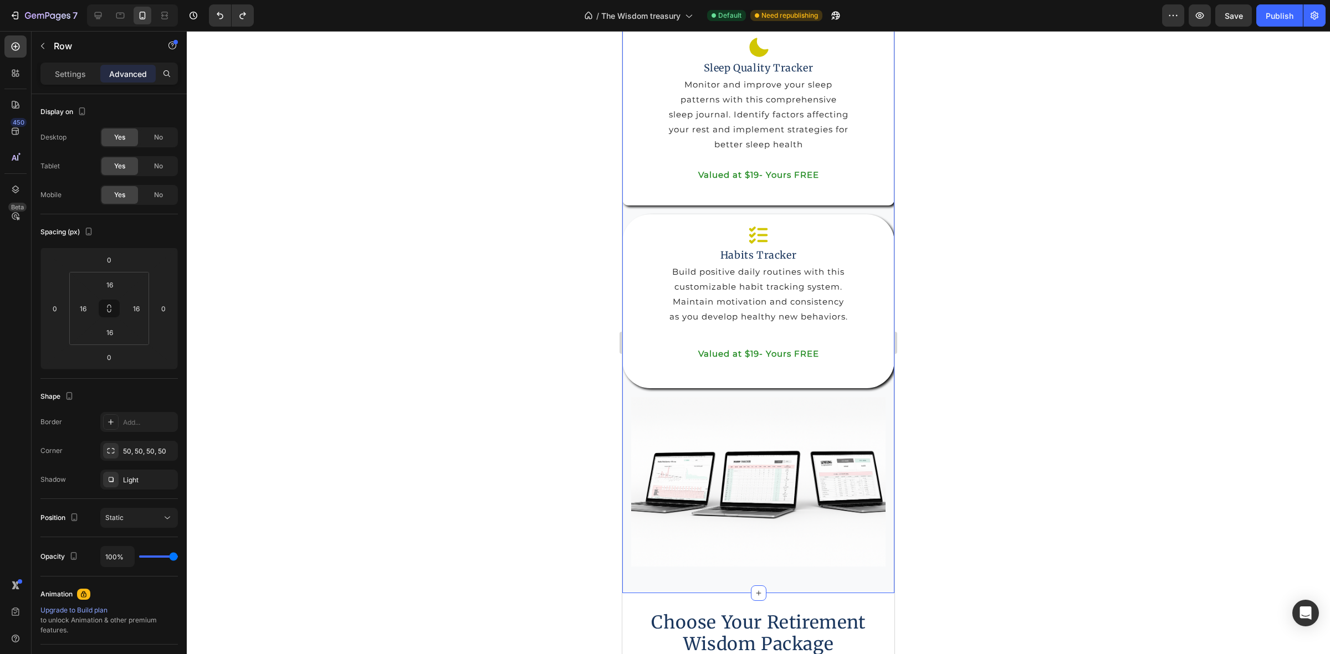
scroll to position [4856, 0]
click at [855, 198] on div "Valued at $19- Yours FREE Text Block [GEOGRAPHIC_DATA]" at bounding box center [758, 176] width 254 height 44
click at [877, 207] on div "Icon Sleep Quality Tracker Heading Monitor and improve your sleep patterns with…" at bounding box center [758, 117] width 272 height 178
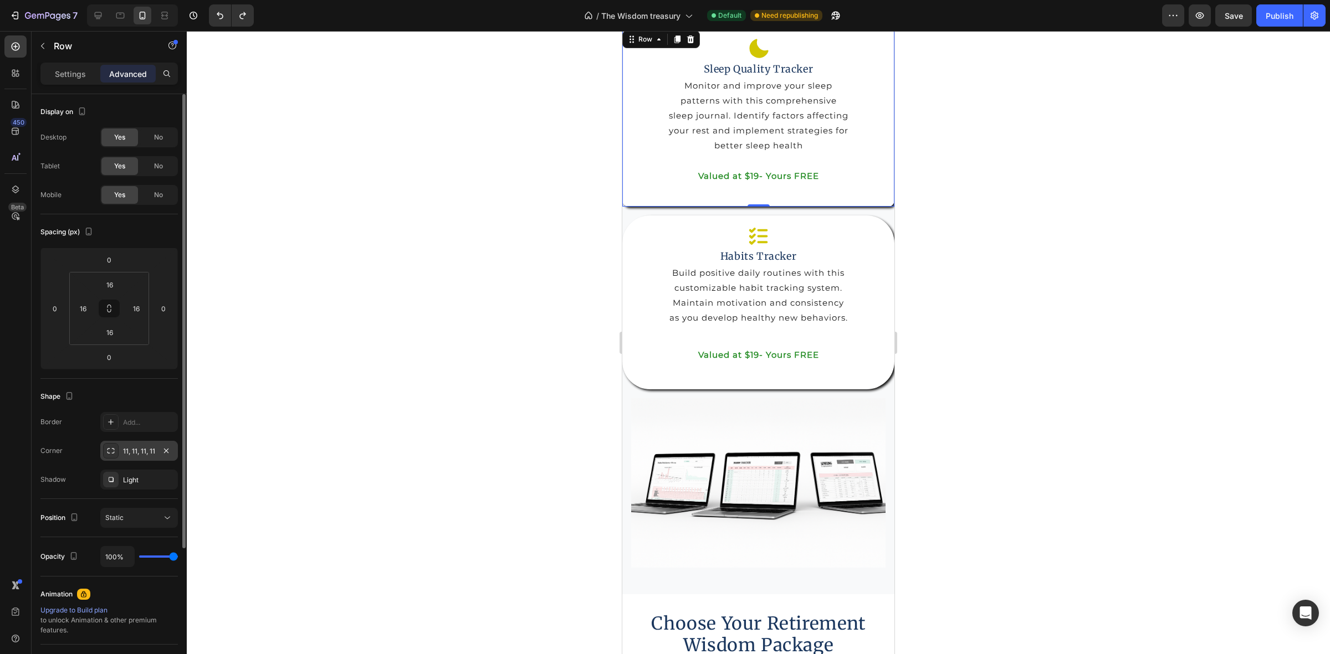
click at [144, 443] on div "11, 11, 11, 11" at bounding box center [139, 451] width 78 height 20
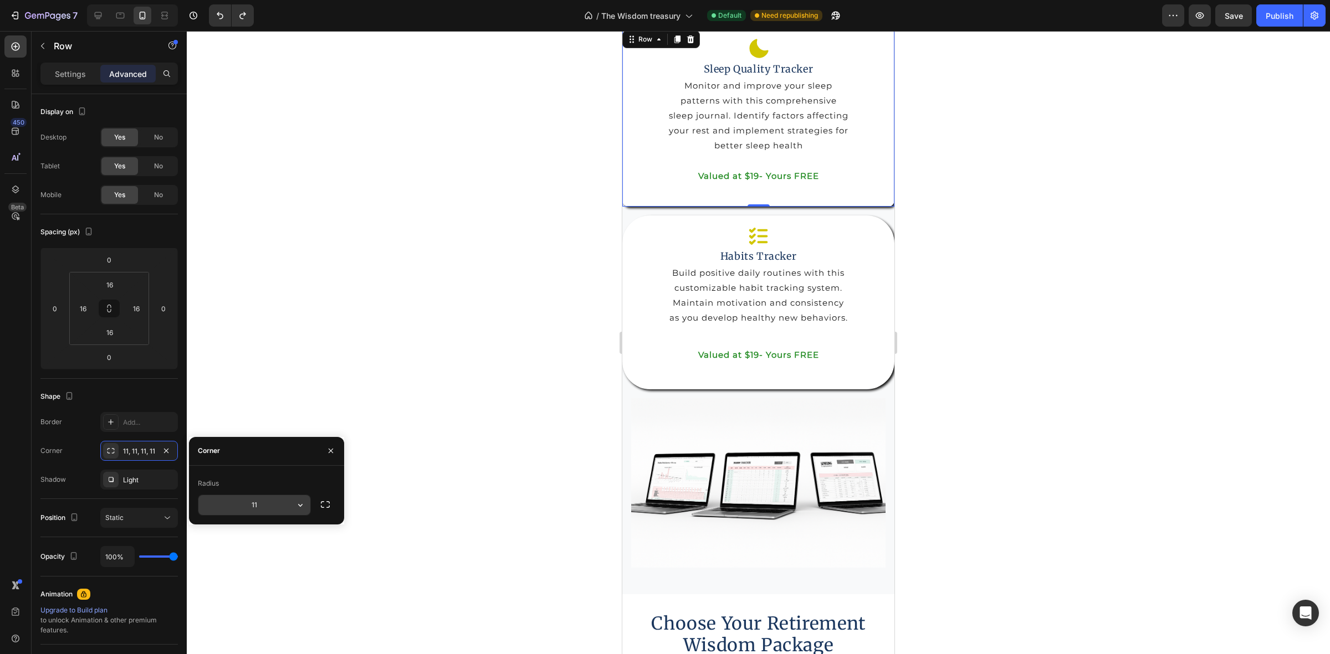
click at [259, 503] on input "11" at bounding box center [254, 505] width 112 height 20
type input "50"
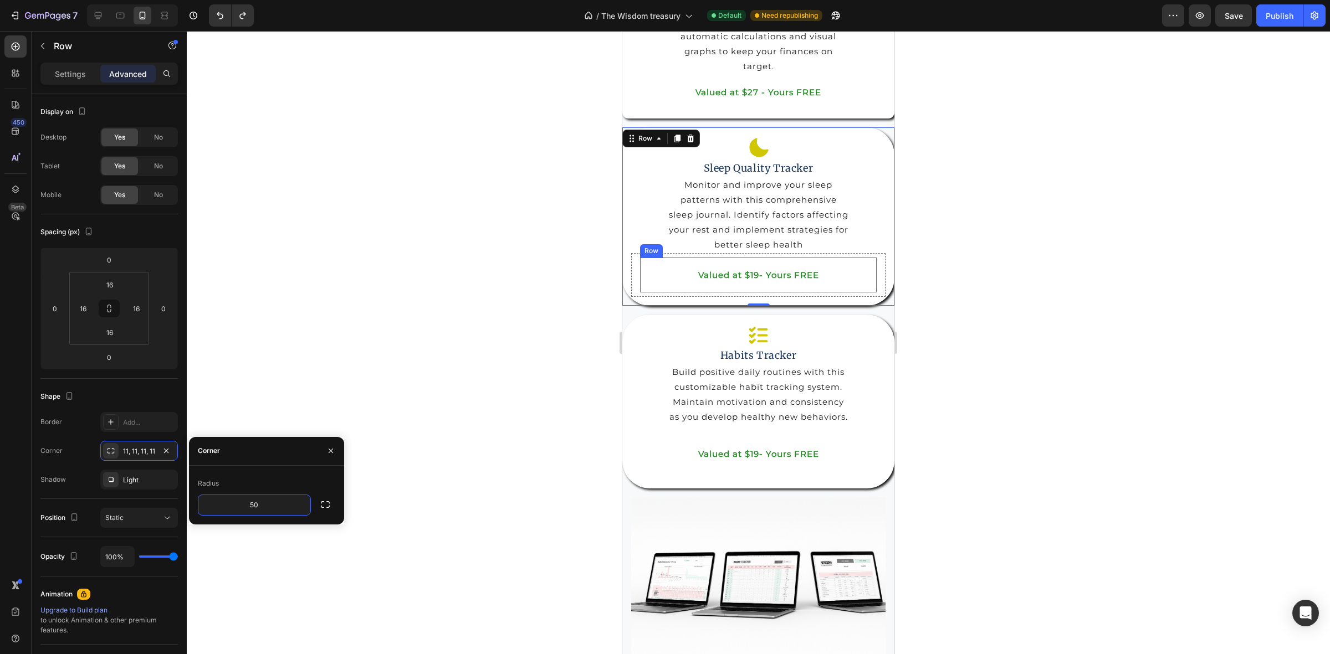
scroll to position [4579, 0]
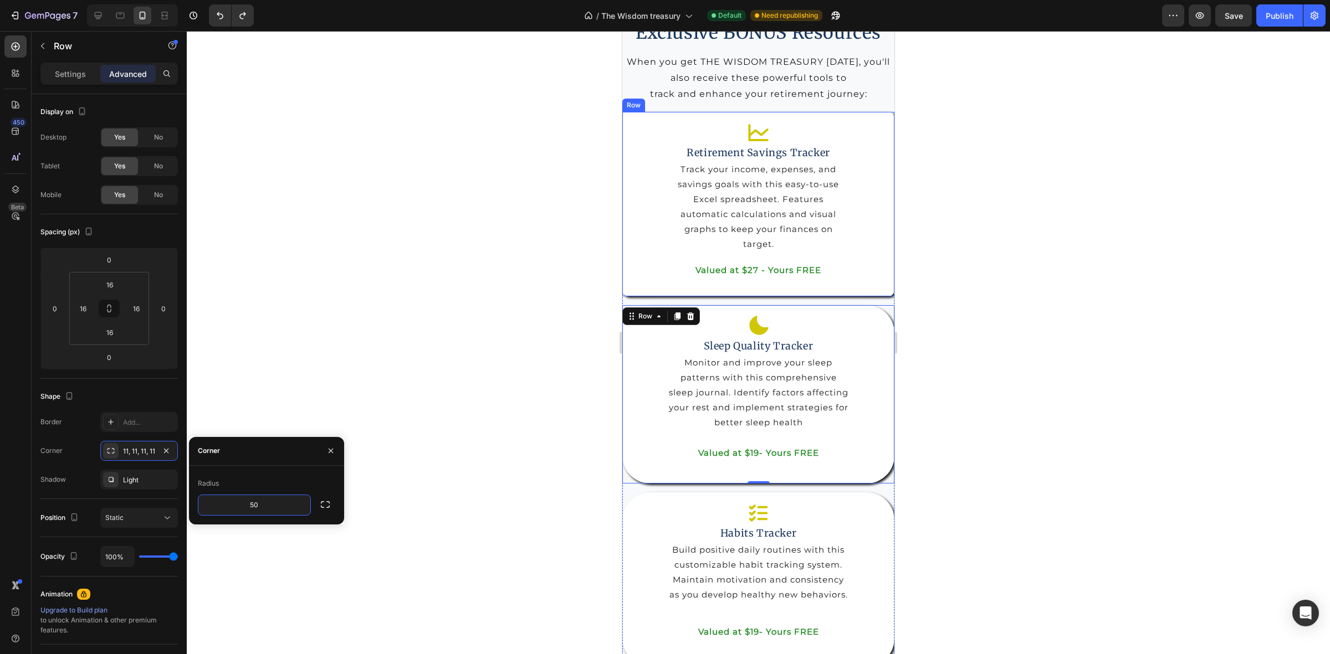
click at [873, 296] on div "Icon Retirement Savings Tracker Heading Track your income, expenses, and saving…" at bounding box center [758, 204] width 272 height 185
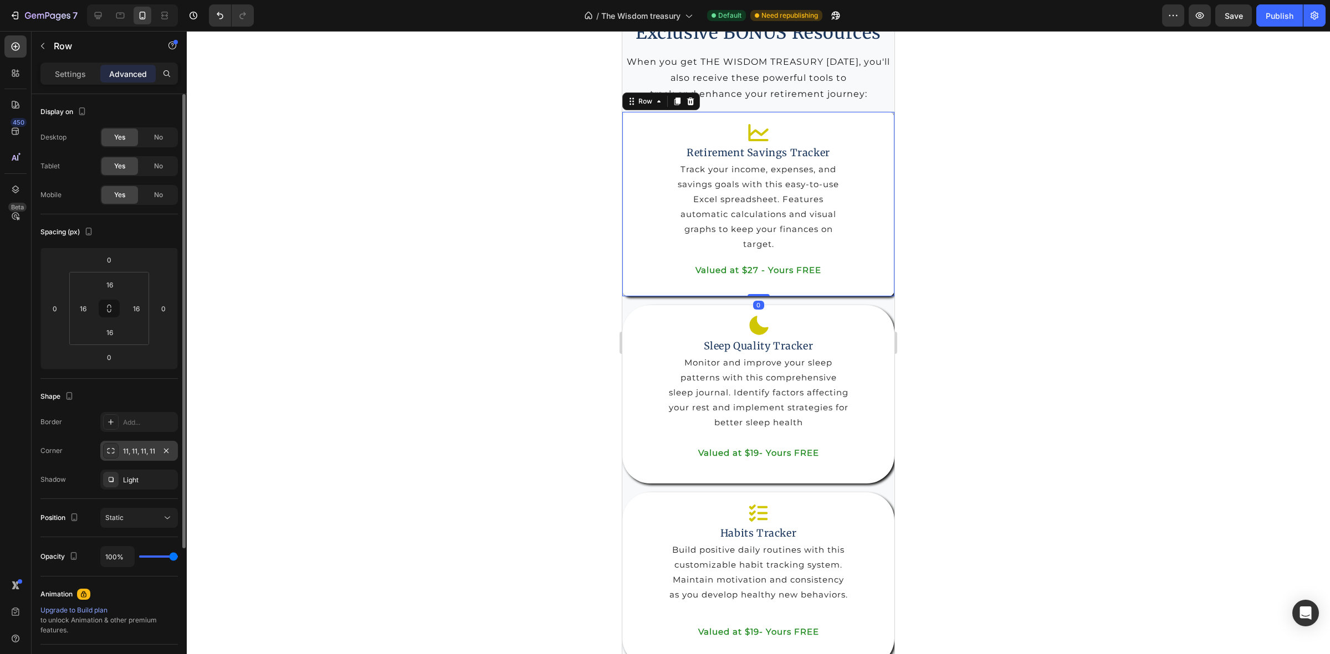
click at [137, 452] on div "11, 11, 11, 11" at bounding box center [139, 452] width 32 height 10
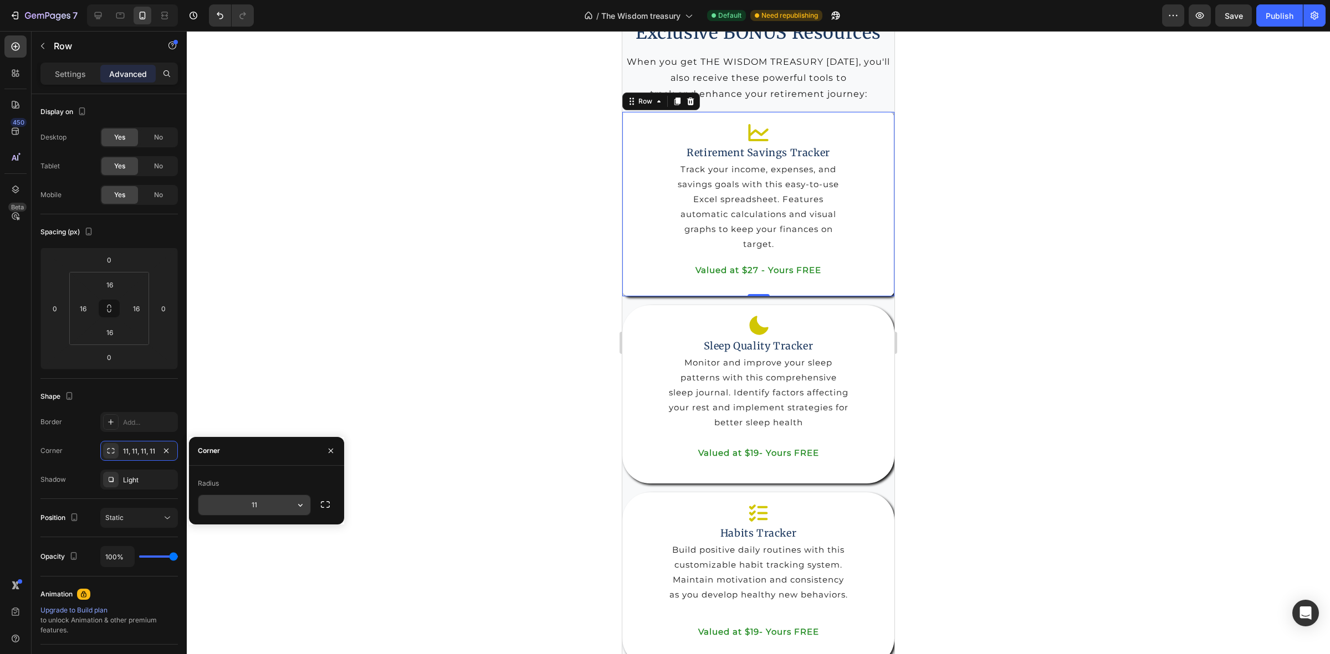
click at [259, 510] on input "11" at bounding box center [254, 505] width 112 height 20
type input "50"
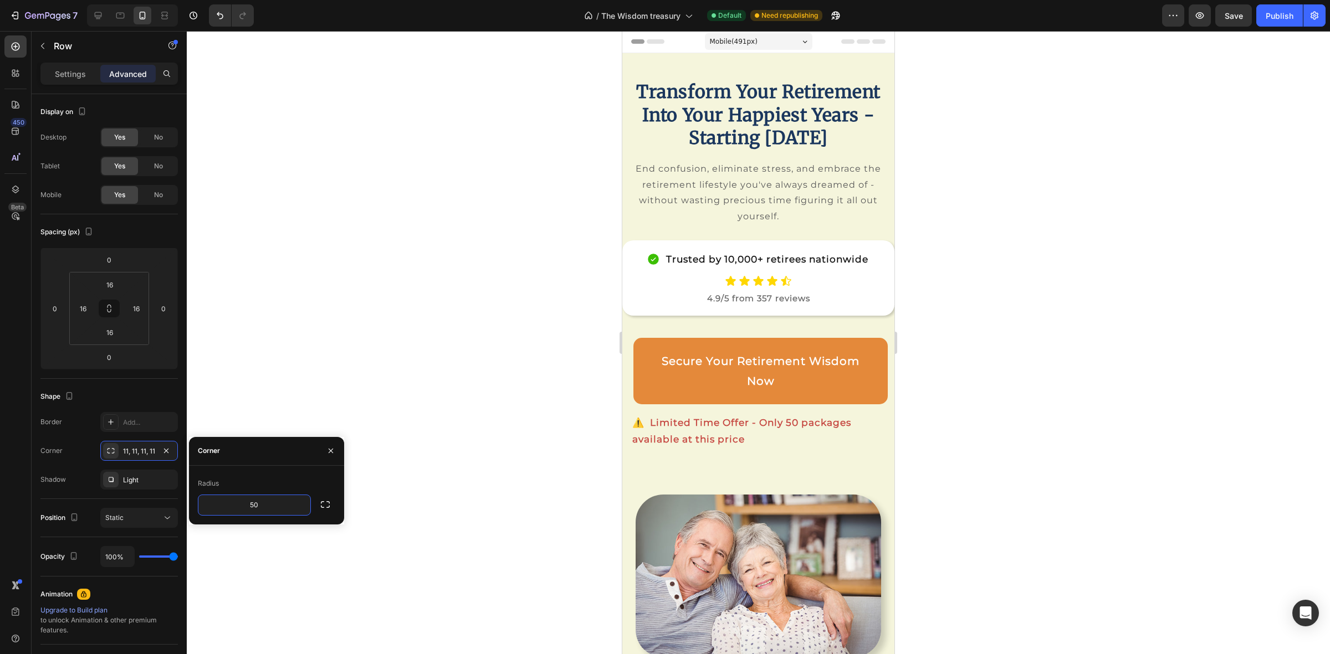
scroll to position [0, 0]
click at [1267, 14] on div "Publish" at bounding box center [1279, 16] width 28 height 12
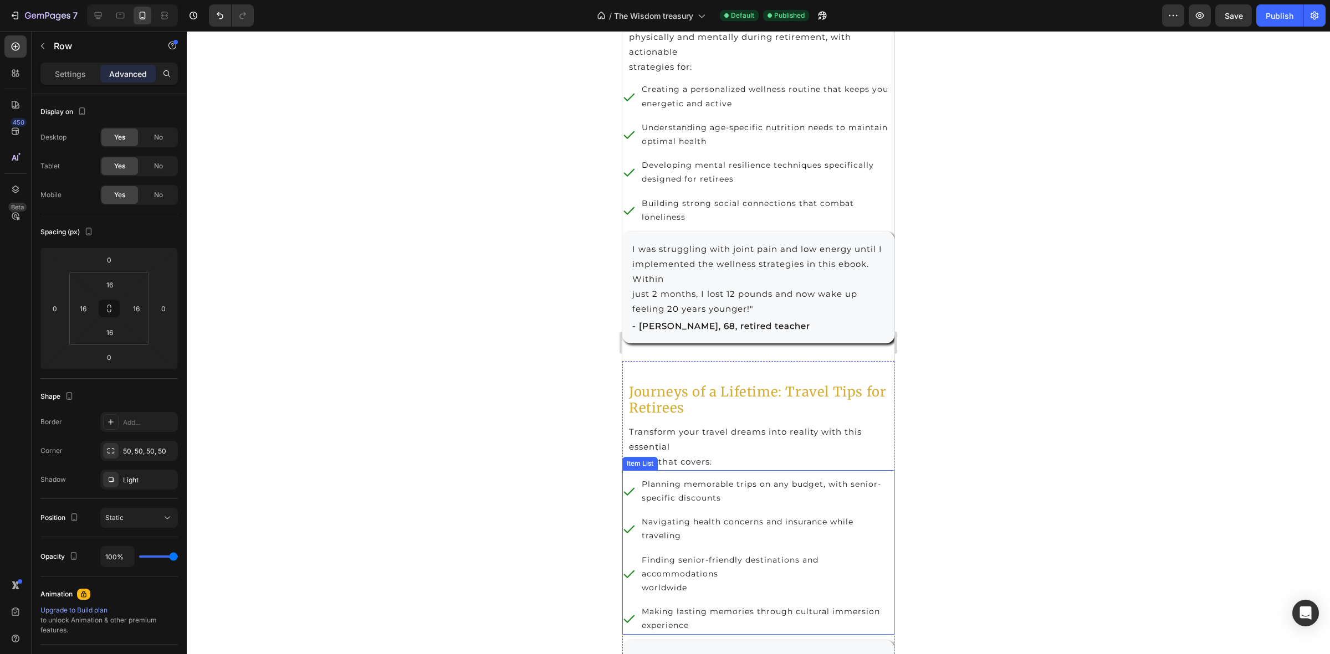
scroll to position [1939, 0]
